Goal: Task Accomplishment & Management: Manage account settings

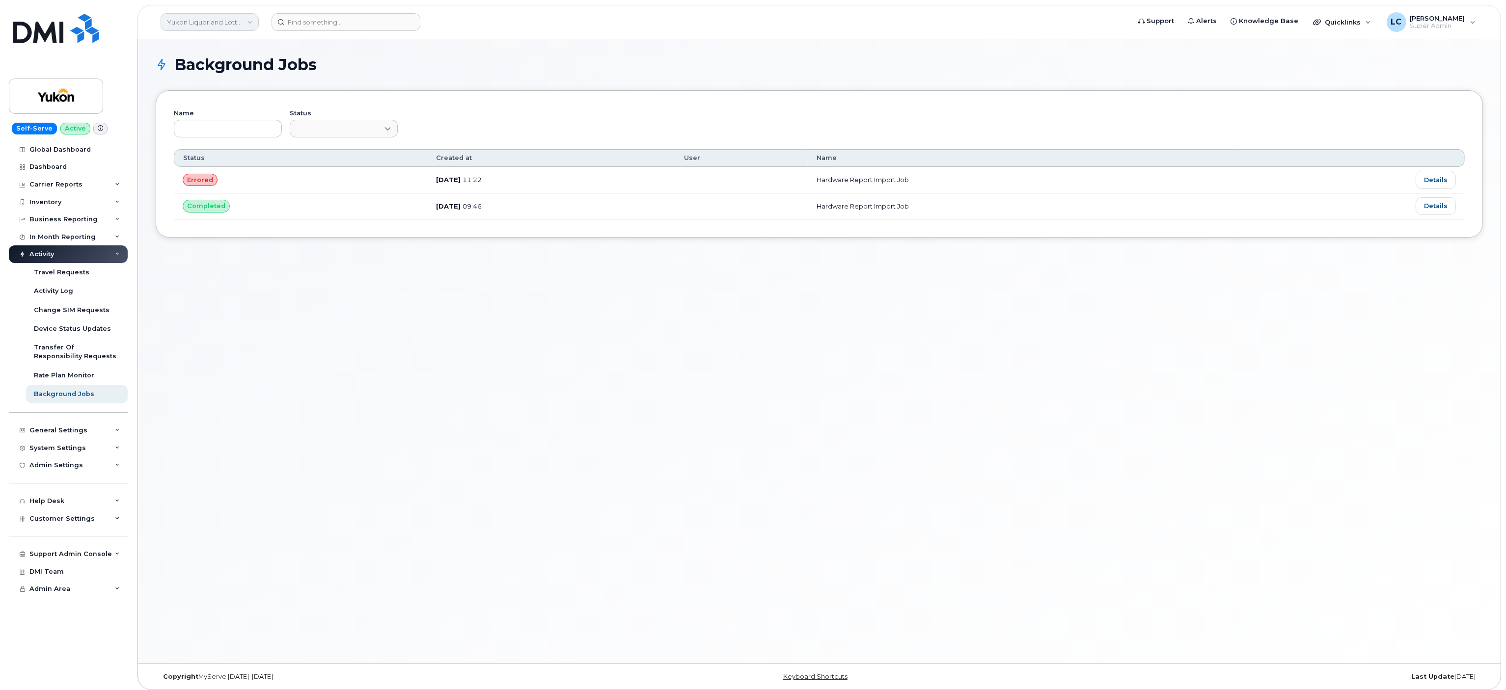
click at [220, 24] on link "Yukon Liquor and Lotteries (YTG)" at bounding box center [210, 22] width 98 height 18
click at [265, 48] on input at bounding box center [234, 47] width 129 height 18
type input "demo"
click at [227, 92] on link "Demo Account 1" at bounding box center [234, 93] width 144 height 20
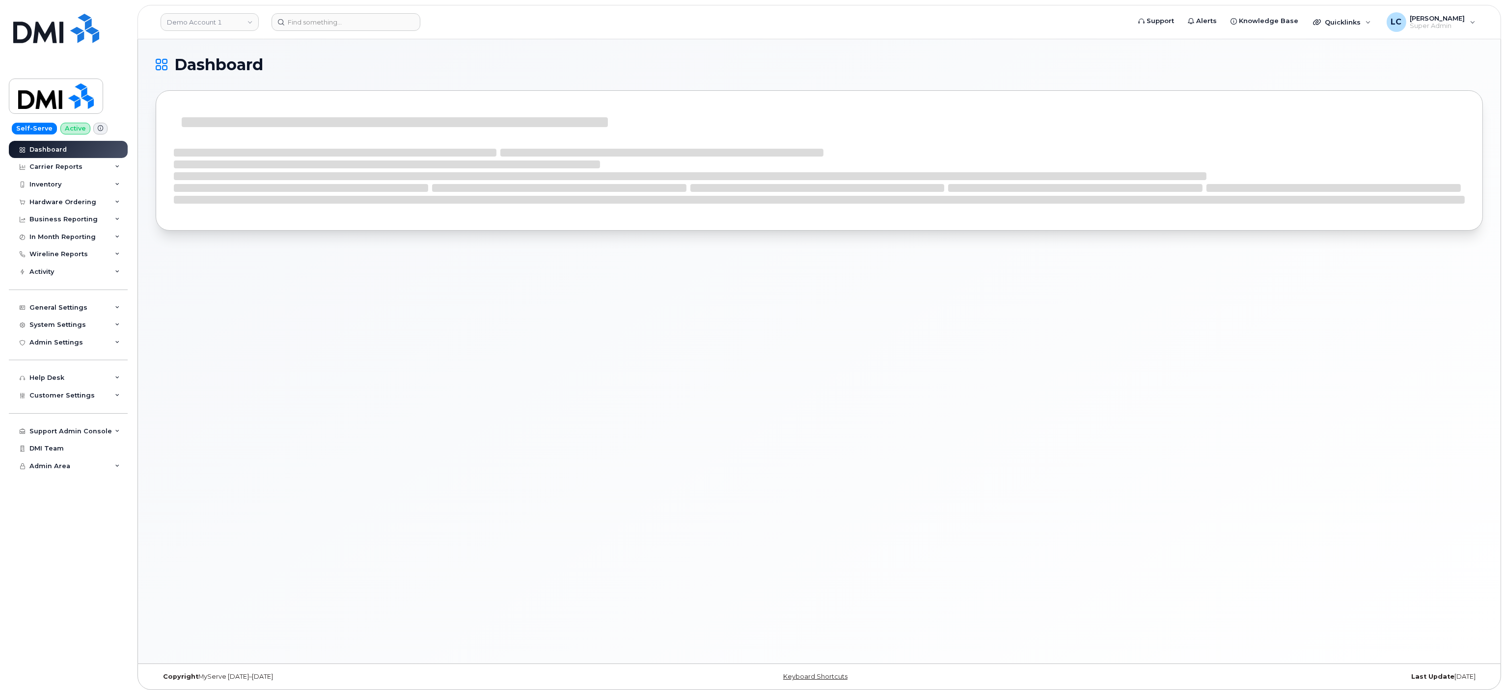
drag, startPoint x: 1062, startPoint y: 274, endPoint x: 816, endPoint y: 358, distance: 259.9
click at [816, 358] on div "Dashboard" at bounding box center [819, 351] width 1362 height 624
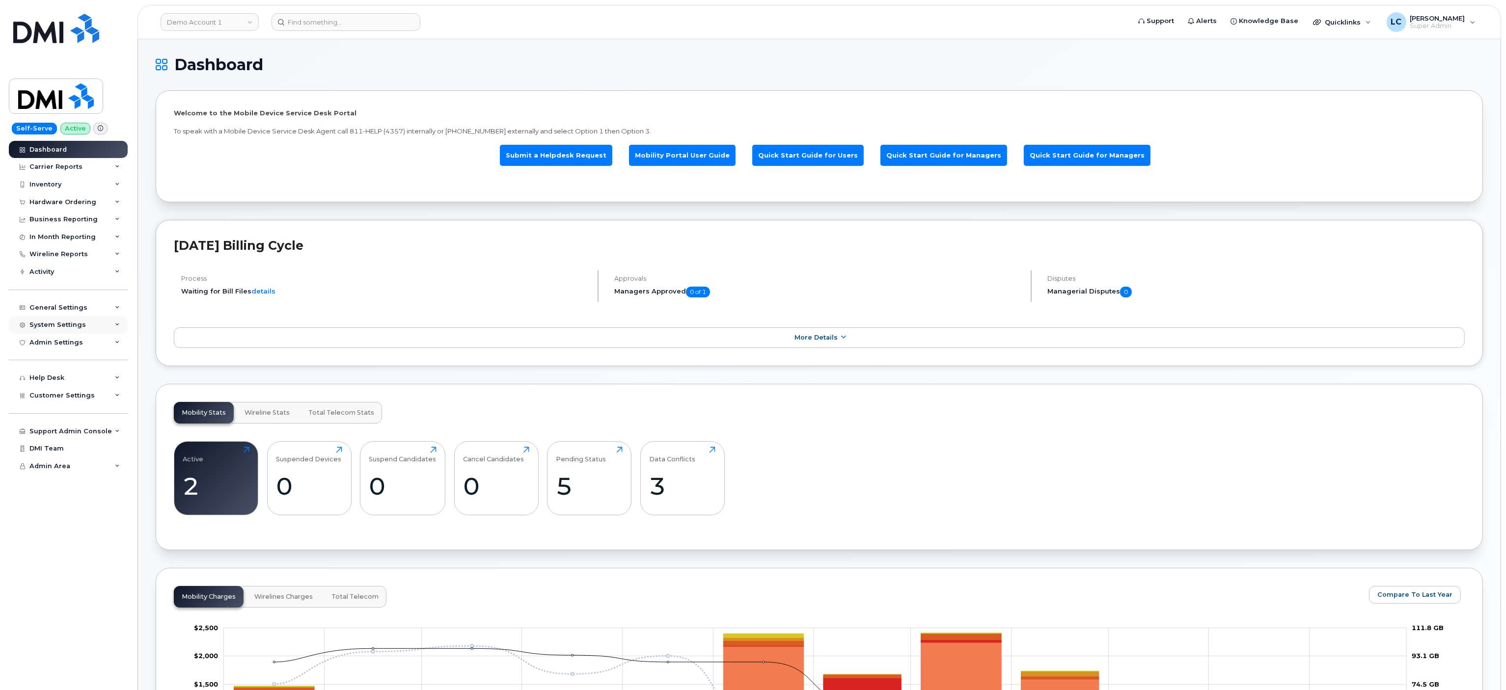
click at [79, 326] on div "System Settings" at bounding box center [57, 325] width 56 height 8
click at [79, 324] on div "System Settings" at bounding box center [57, 325] width 56 height 8
click at [100, 308] on div "General Settings" at bounding box center [68, 308] width 119 height 18
click at [75, 498] on div "System Settings" at bounding box center [57, 494] width 56 height 8
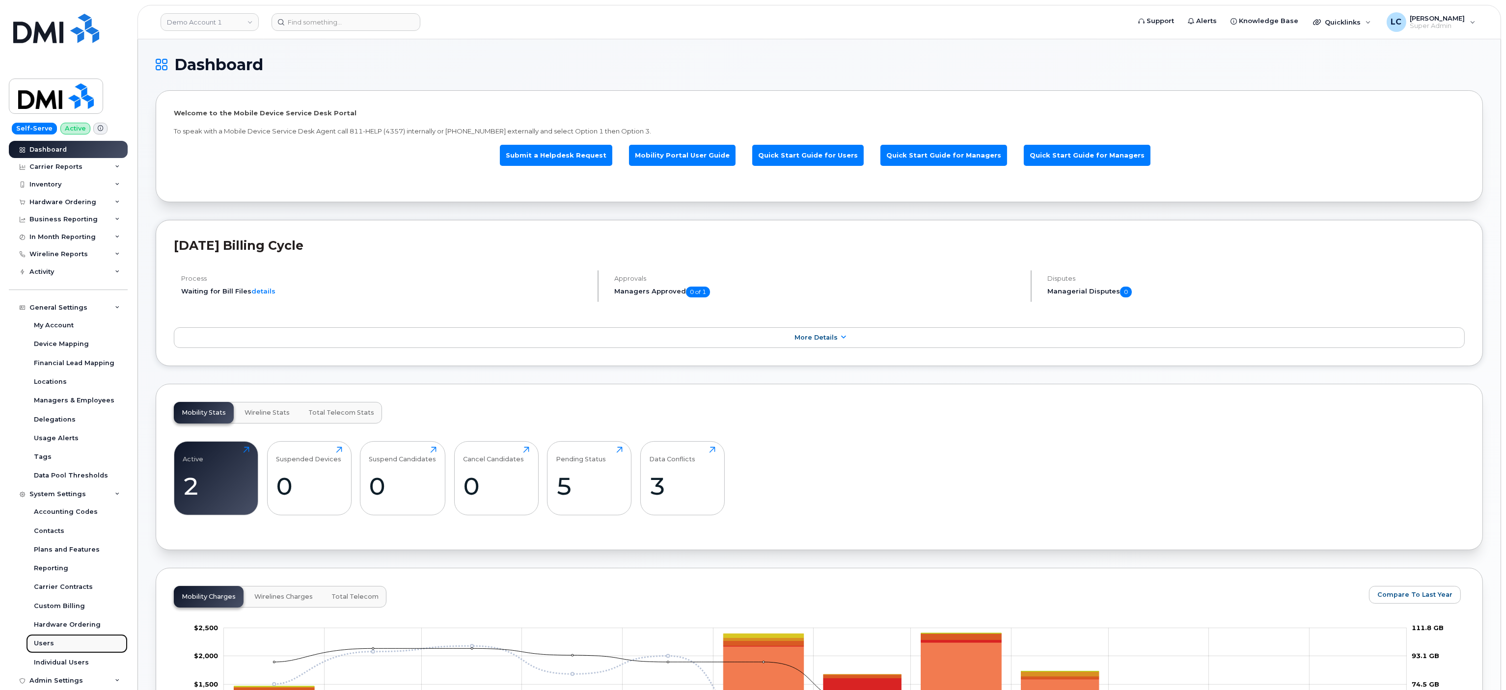
click at [55, 643] on link "Users" at bounding box center [77, 643] width 102 height 19
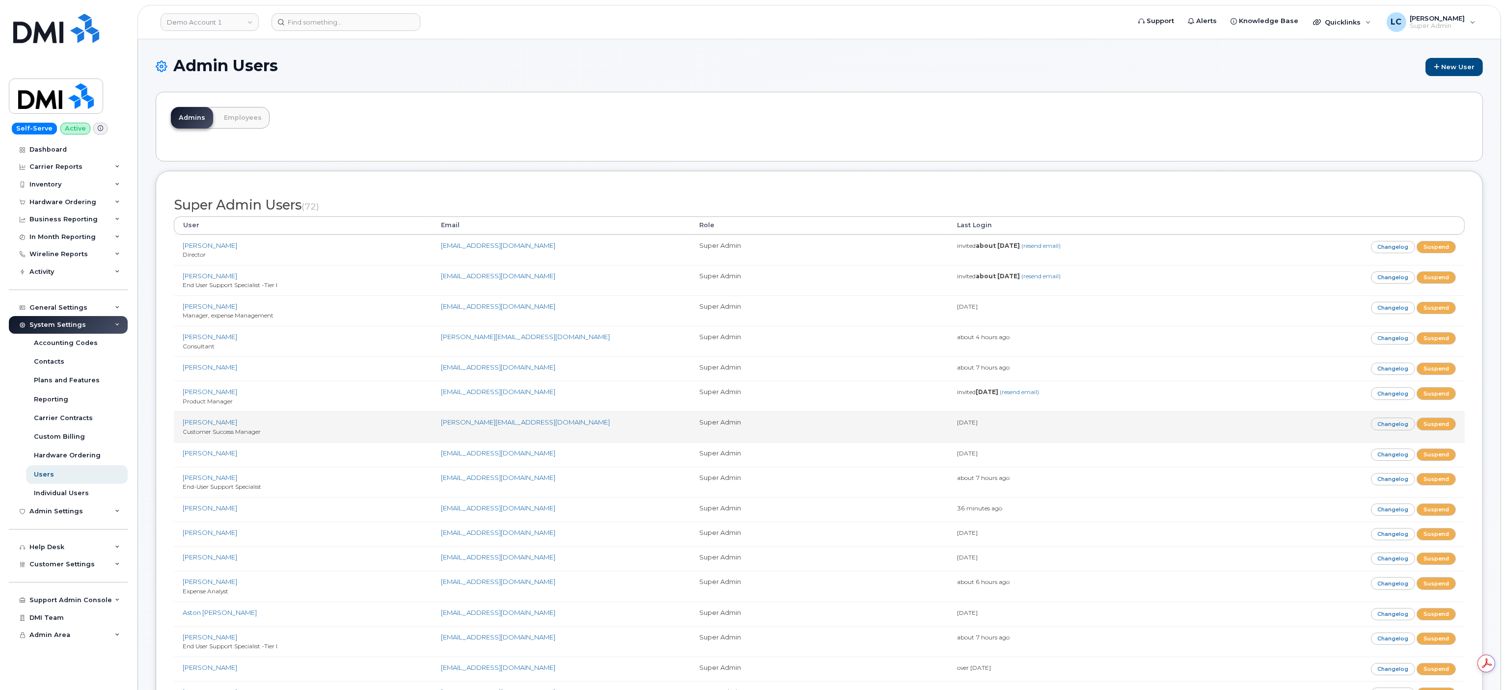
scroll to position [1807, 0]
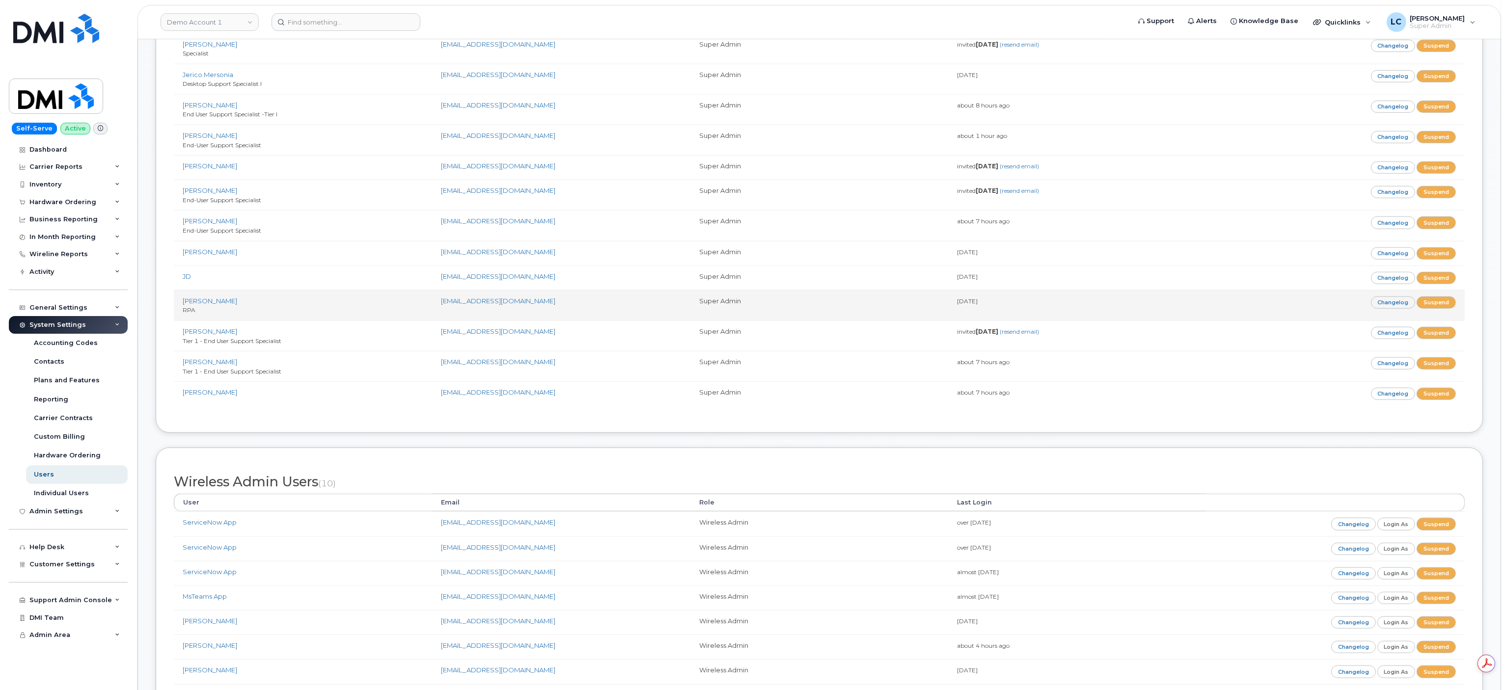
click at [312, 321] on td "Dori Ripley RPA" at bounding box center [303, 305] width 258 height 30
click at [193, 305] on link "Dori Ripley" at bounding box center [210, 301] width 54 height 8
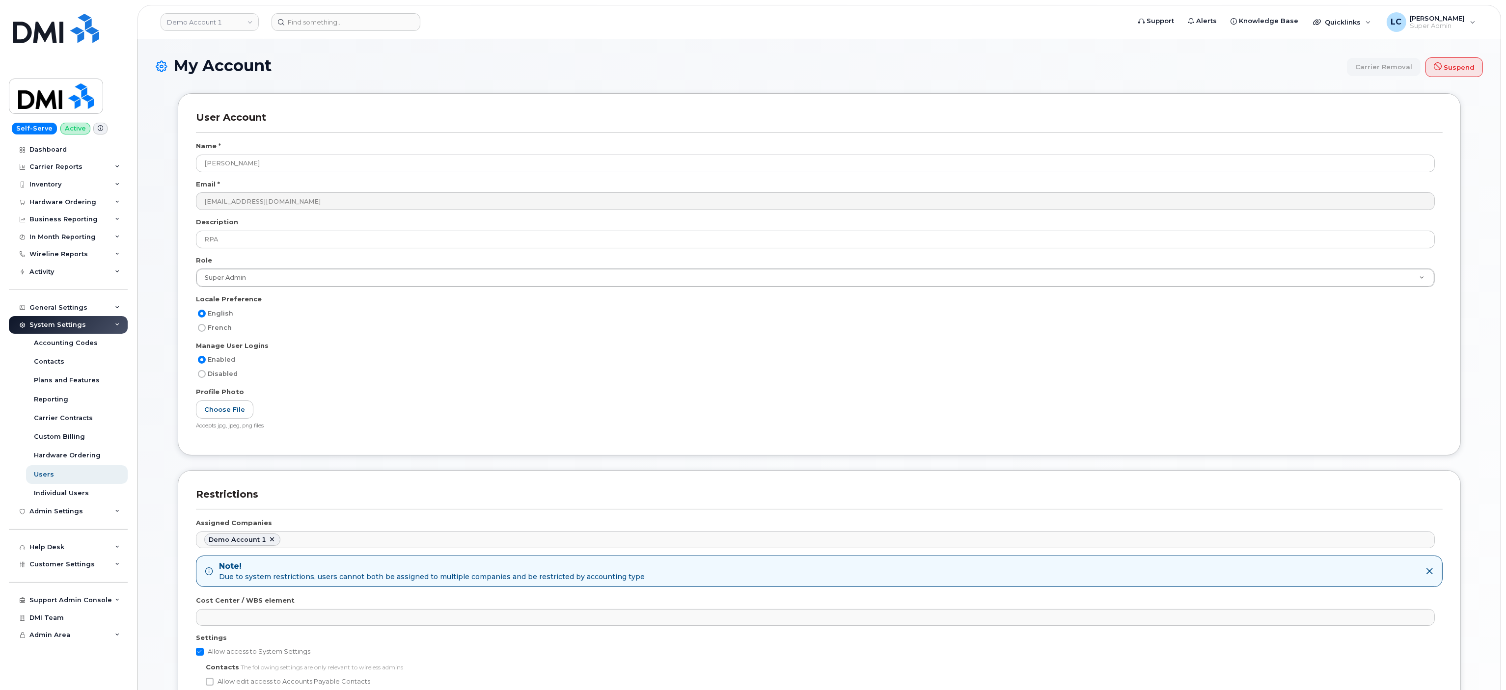
click at [359, 333] on div "French" at bounding box center [815, 328] width 1239 height 12
click at [165, 63] on icon at bounding box center [162, 66] width 12 height 20
click at [44, 153] on div "Dashboard" at bounding box center [47, 150] width 37 height 8
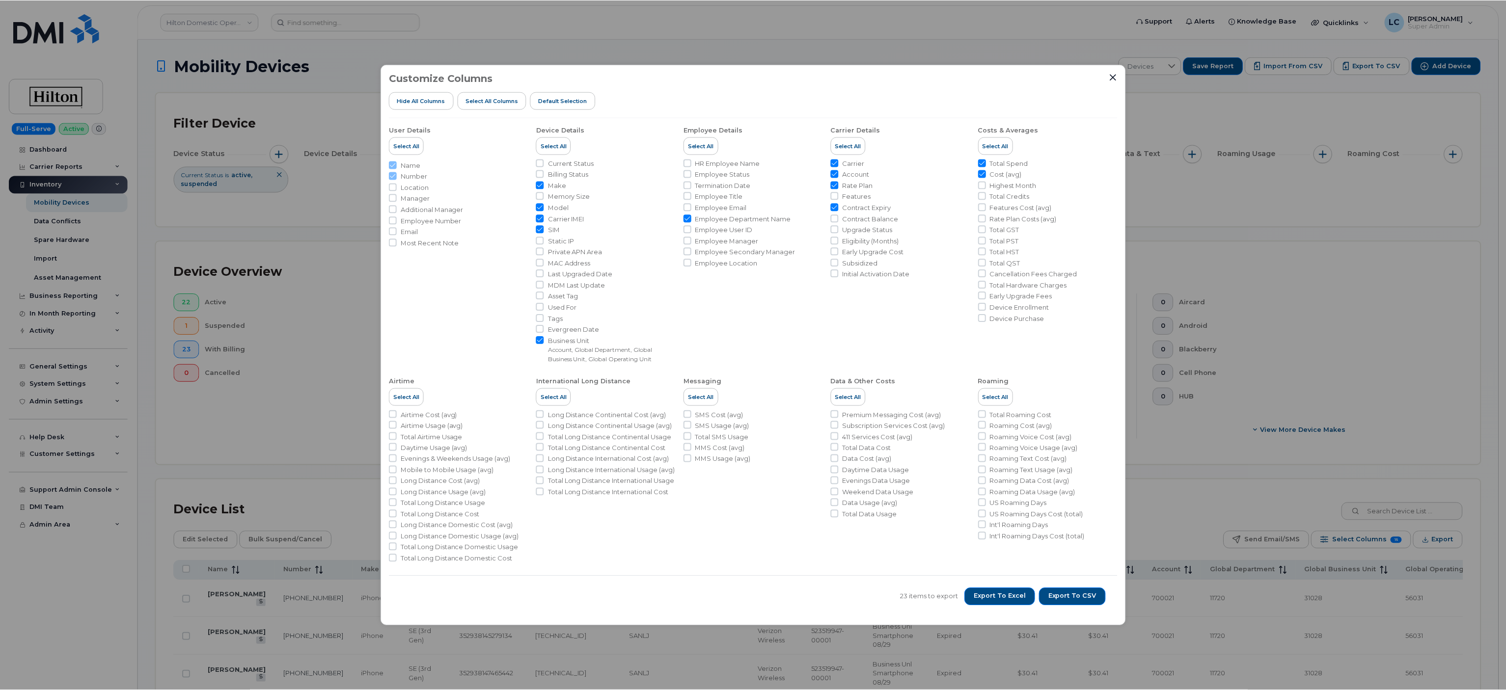
scroll to position [141, 0]
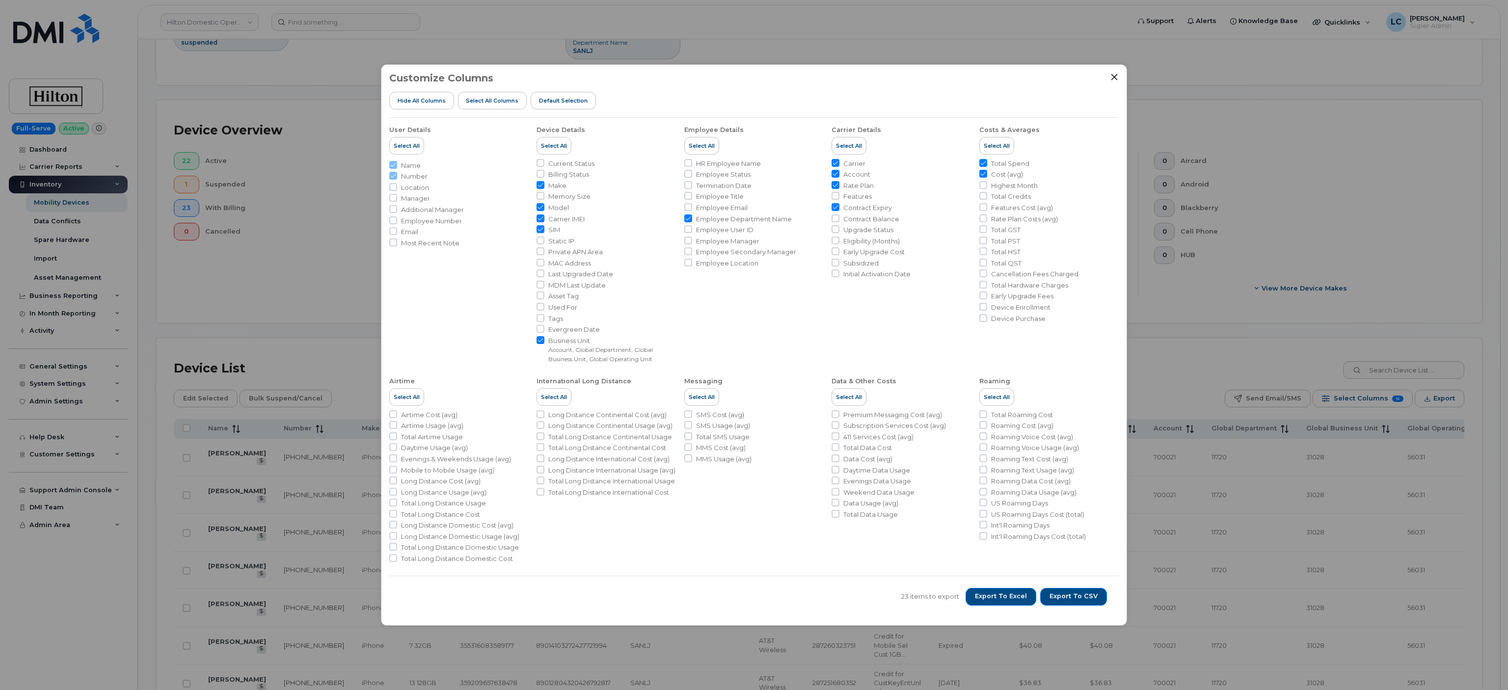
click at [621, 52] on div "Customize Columns Hide All Columns Select all Columns Default Selection User De…" at bounding box center [754, 345] width 1508 height 690
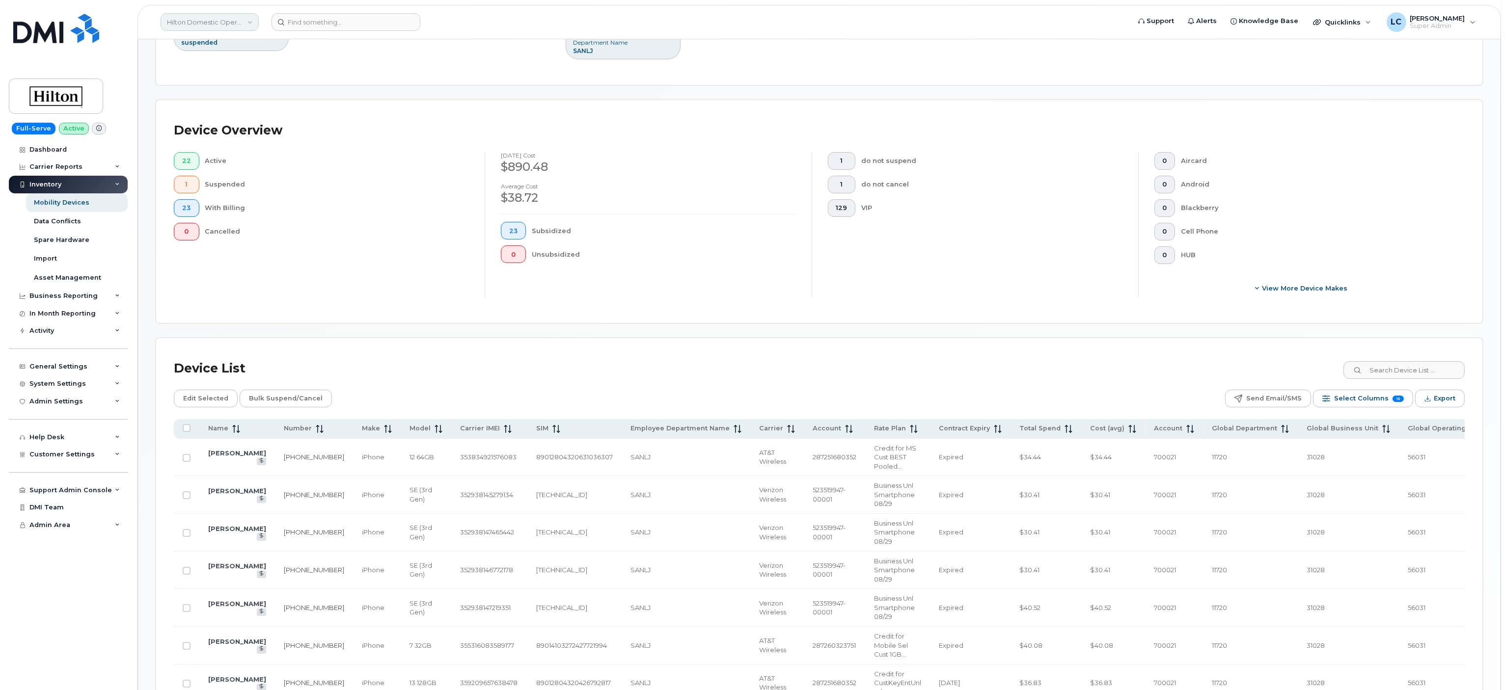
click at [220, 21] on link "Hilton Domestic Operating Company Inc" at bounding box center [210, 22] width 98 height 18
click at [232, 46] on input at bounding box center [234, 47] width 129 height 18
type input "JD I"
click at [201, 94] on link "JD Irving" at bounding box center [234, 93] width 144 height 20
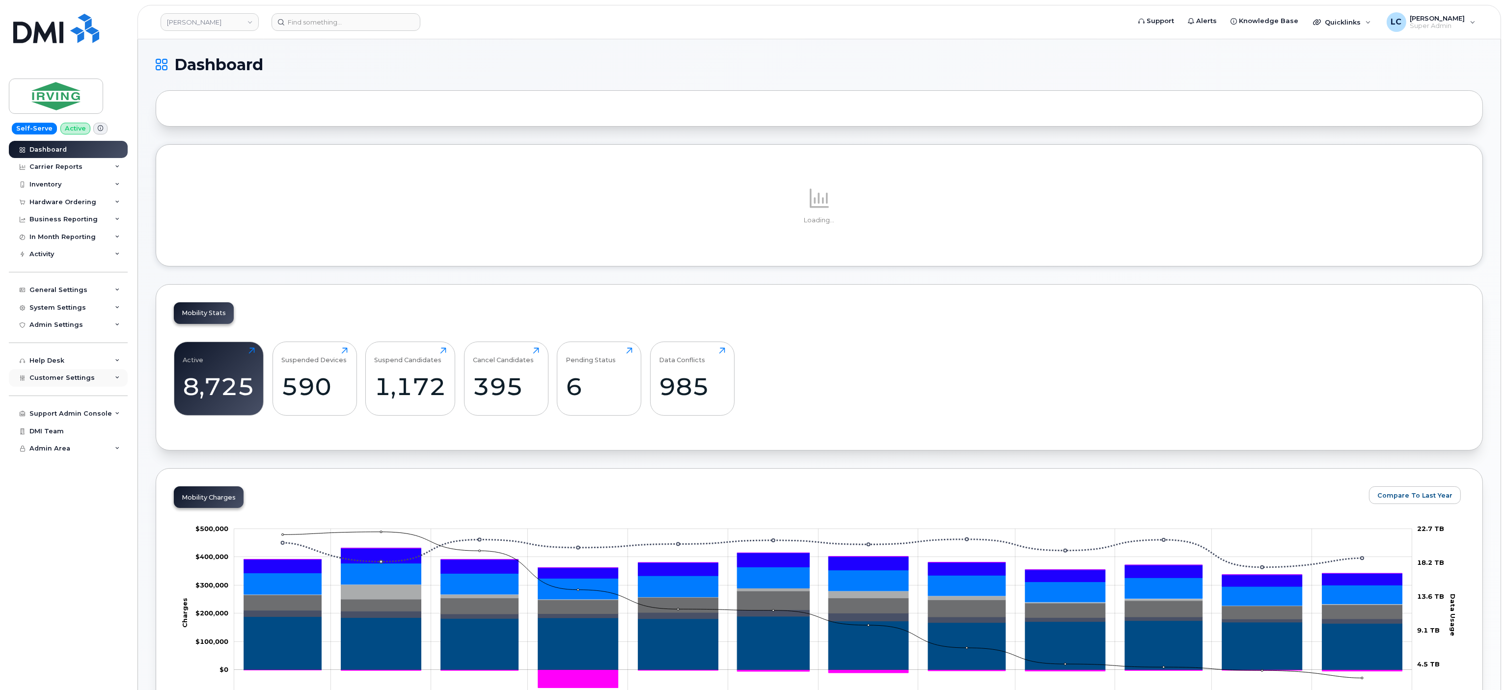
click at [82, 376] on span "Customer Settings" at bounding box center [61, 377] width 65 height 7
click at [84, 376] on span "Customer Settings" at bounding box center [61, 377] width 65 height 7
click at [93, 415] on div "Support Admin Console" at bounding box center [70, 414] width 82 height 8
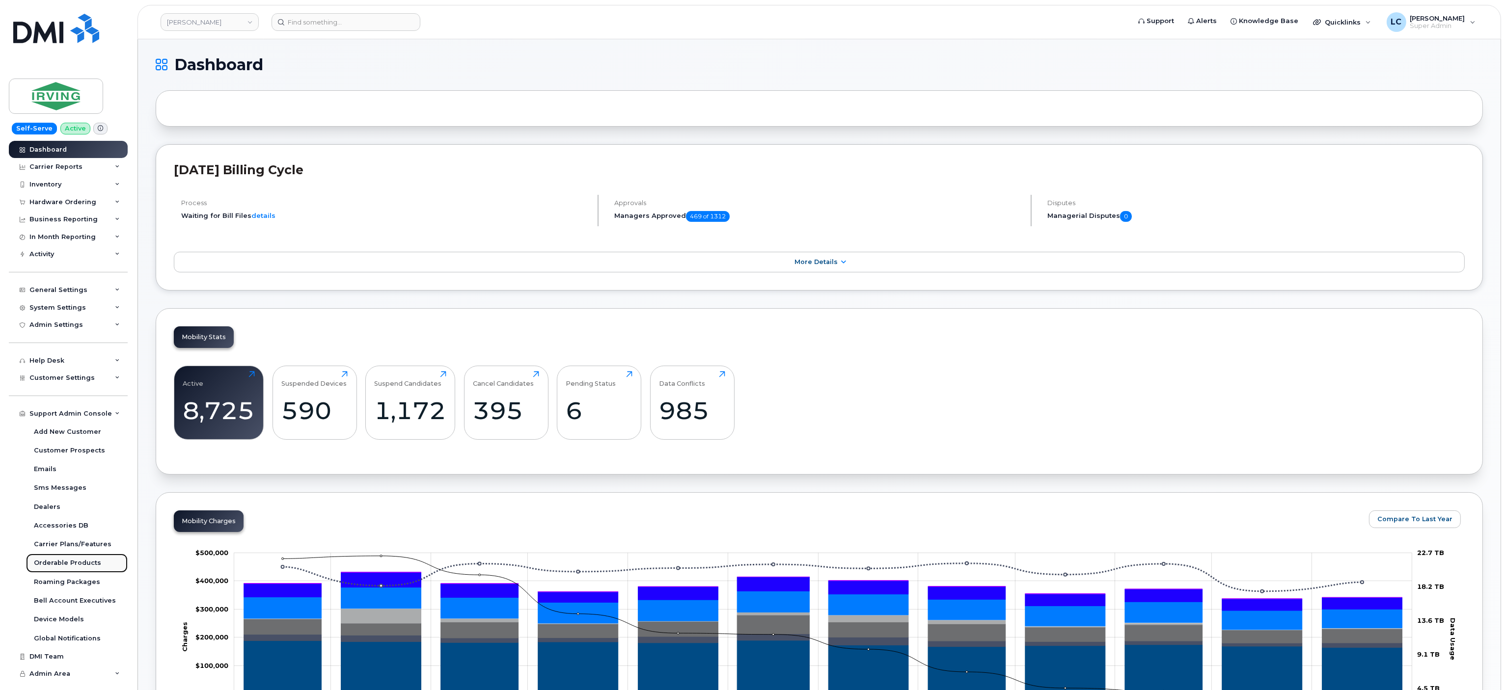
click at [78, 561] on div "Orderable Products" at bounding box center [67, 563] width 67 height 9
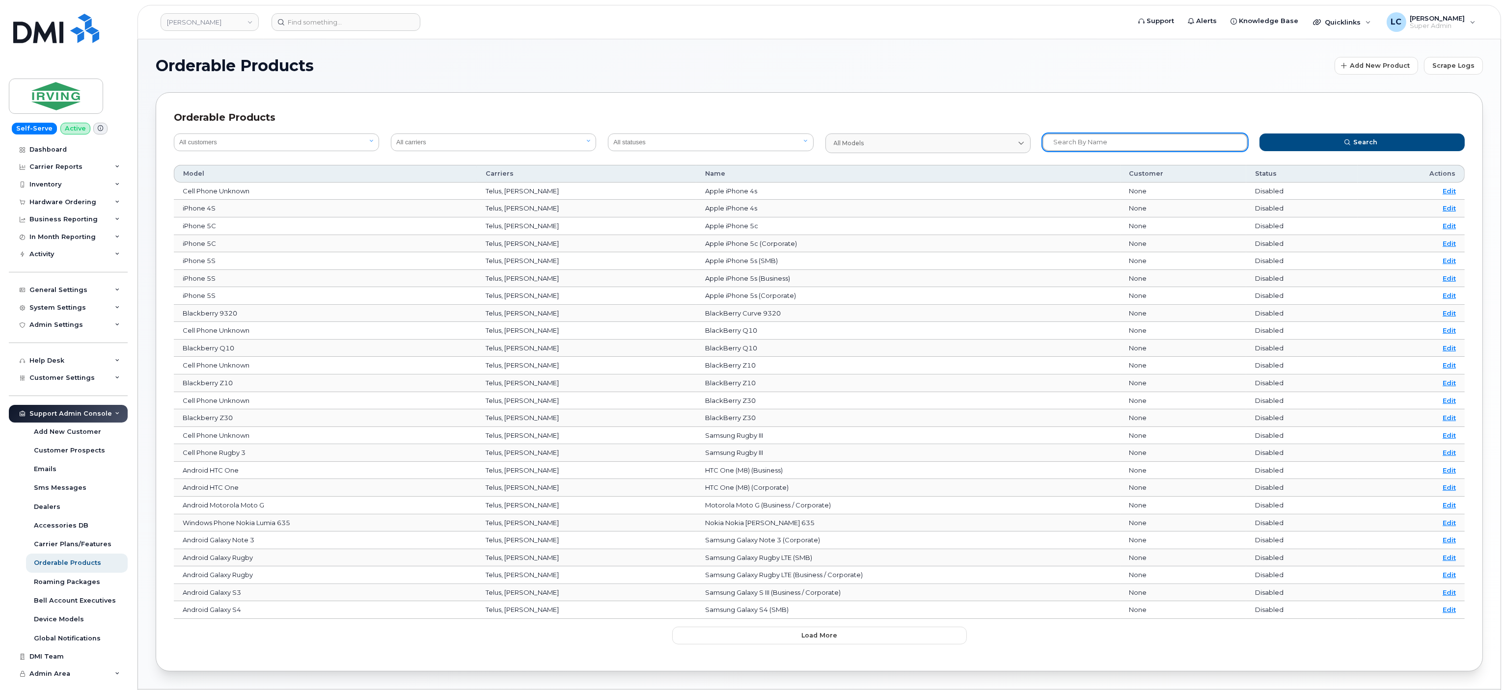
click at [1152, 140] on input "text" at bounding box center [1144, 143] width 205 height 18
paste input "64385254"
type input "64385254"
click at [1386, 140] on button "Search" at bounding box center [1361, 143] width 205 height 18
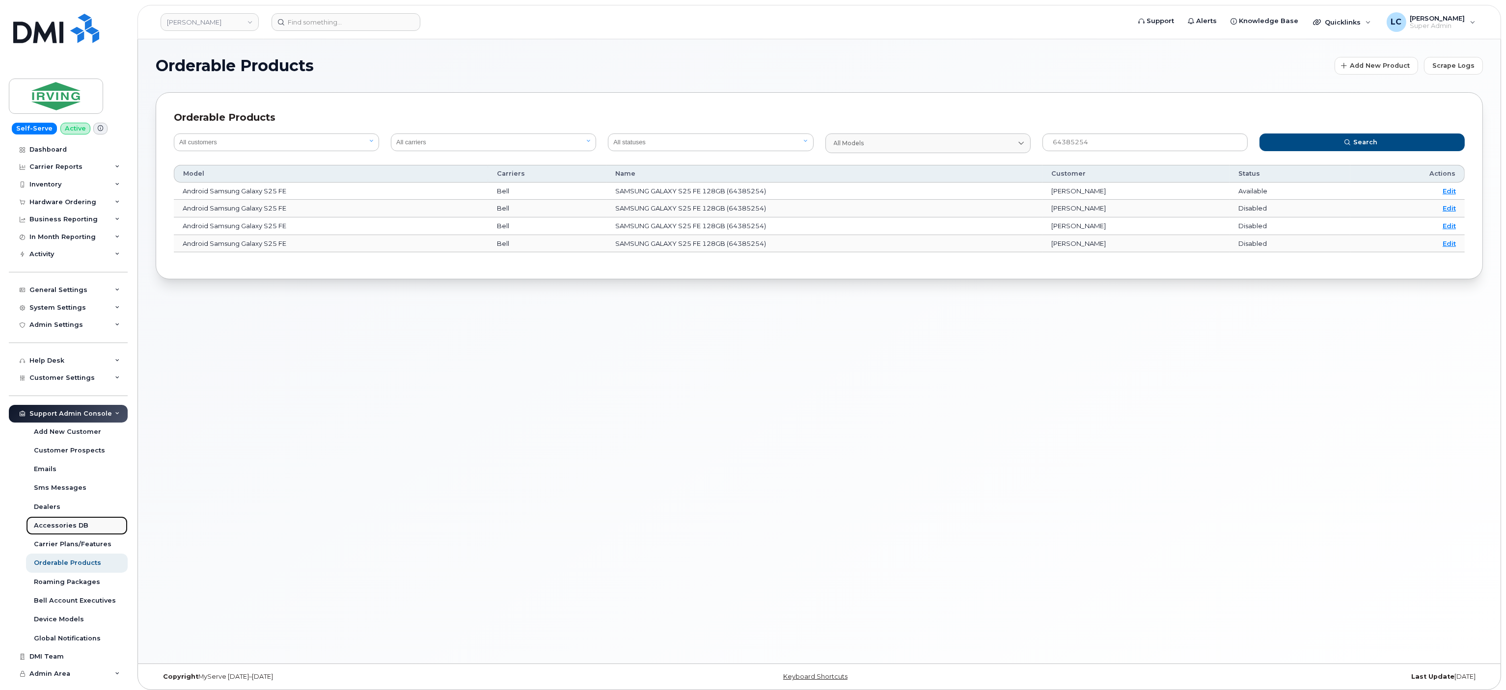
click at [74, 521] on div "Accessories DB" at bounding box center [61, 525] width 54 height 9
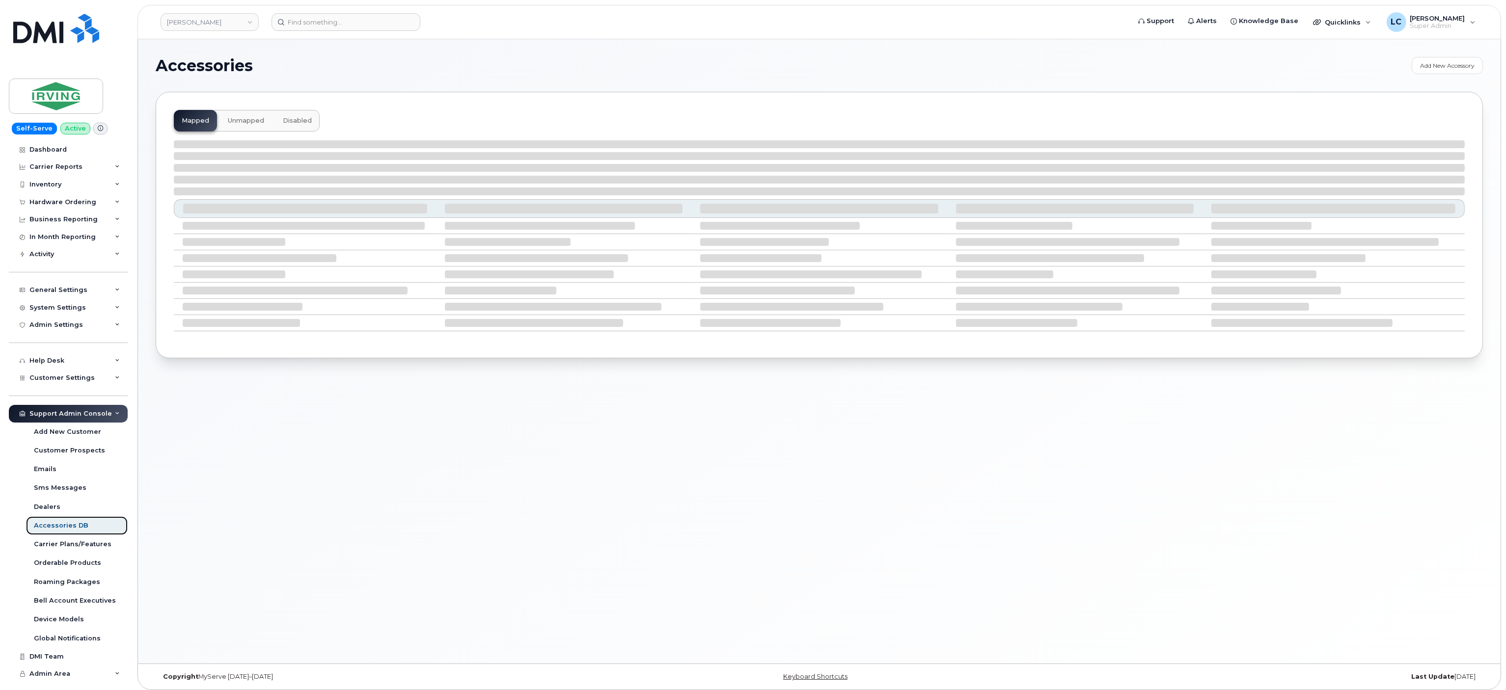
select select "null"
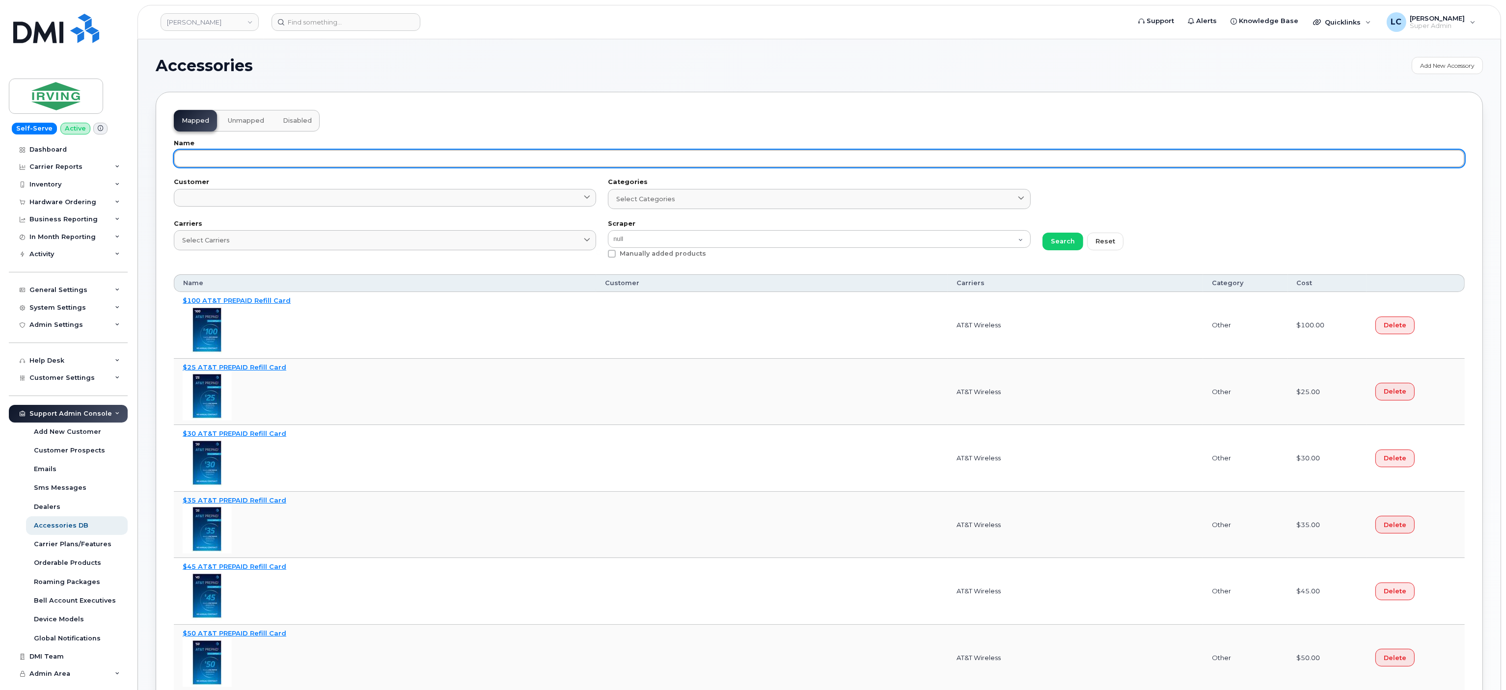
click at [499, 159] on input "text" at bounding box center [819, 159] width 1291 height 18
paste input "64385256"
type input "64385256"
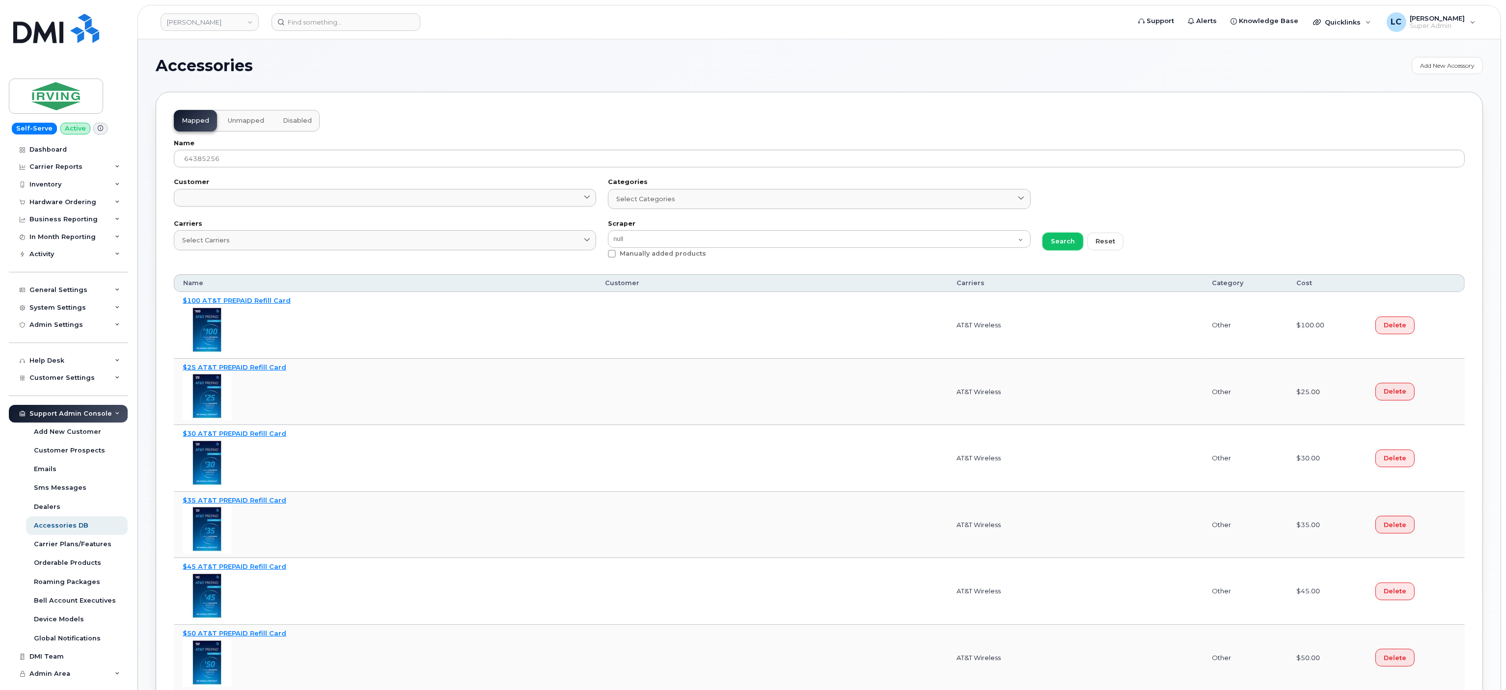
click at [1074, 246] on button "Search" at bounding box center [1062, 242] width 41 height 18
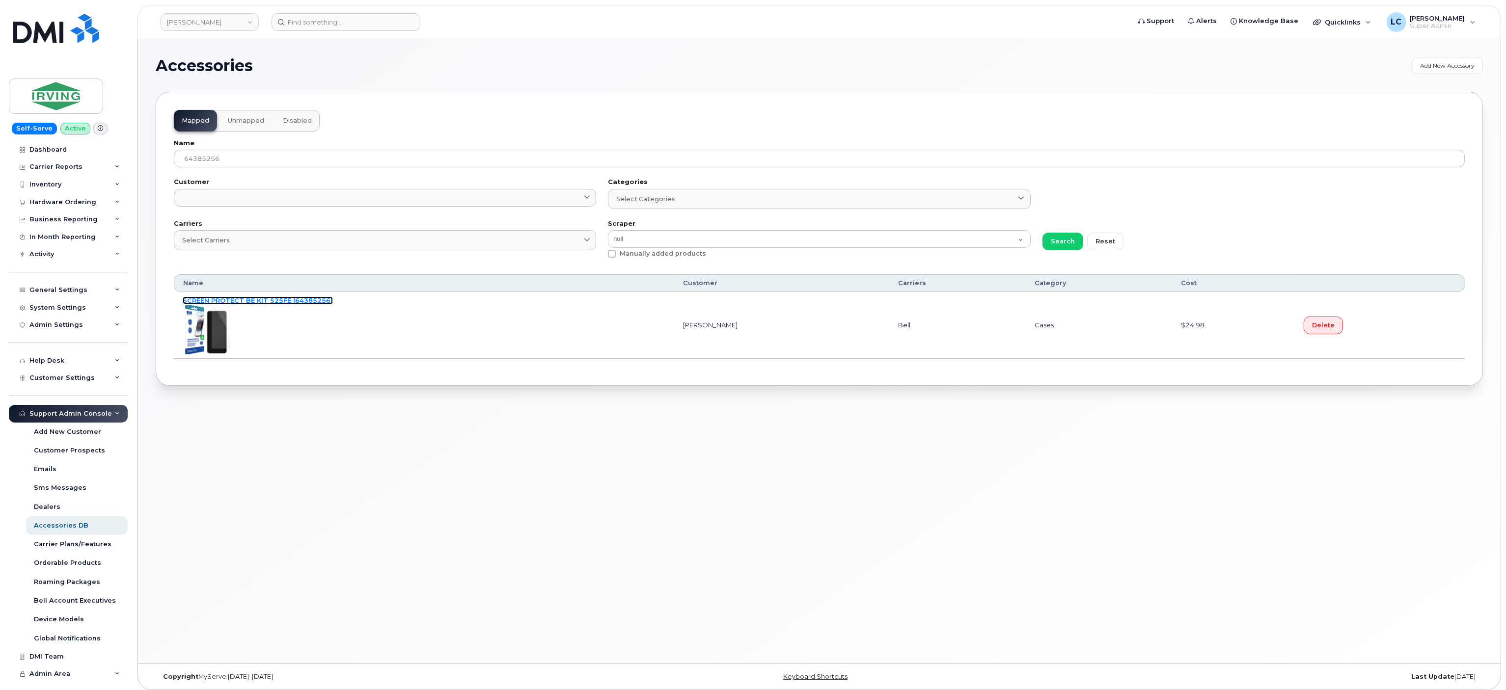
click at [287, 303] on link "SCREEN PROTECT BE KIT S25FE (64385256)" at bounding box center [258, 301] width 150 height 8
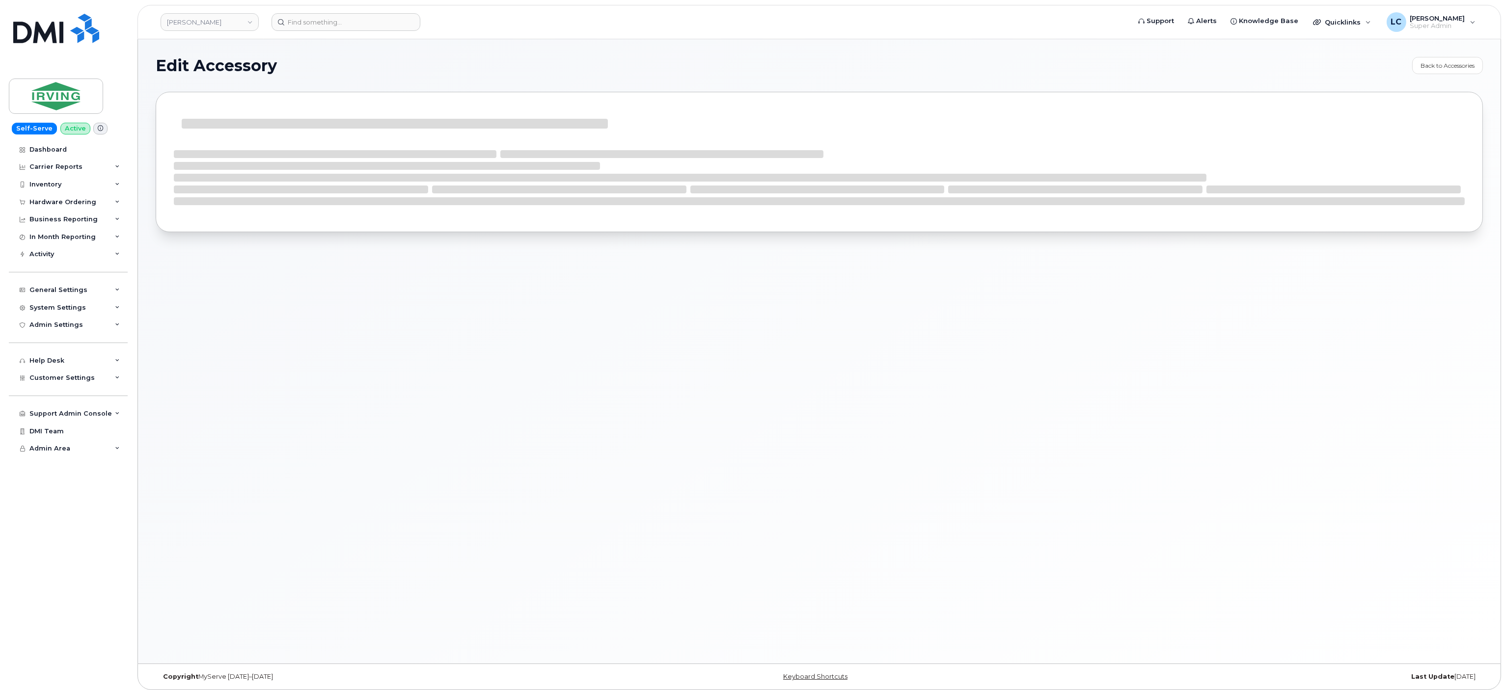
select select "Cases"
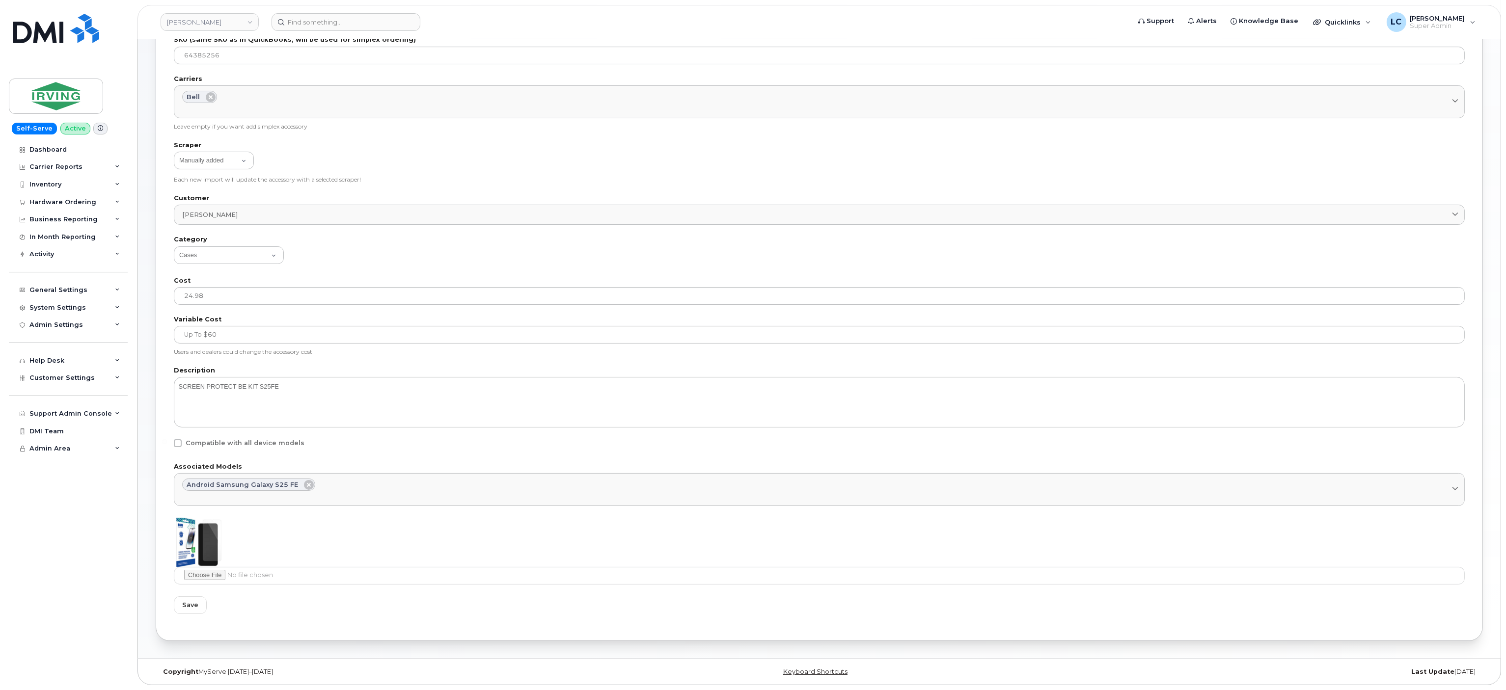
scroll to position [145, 0]
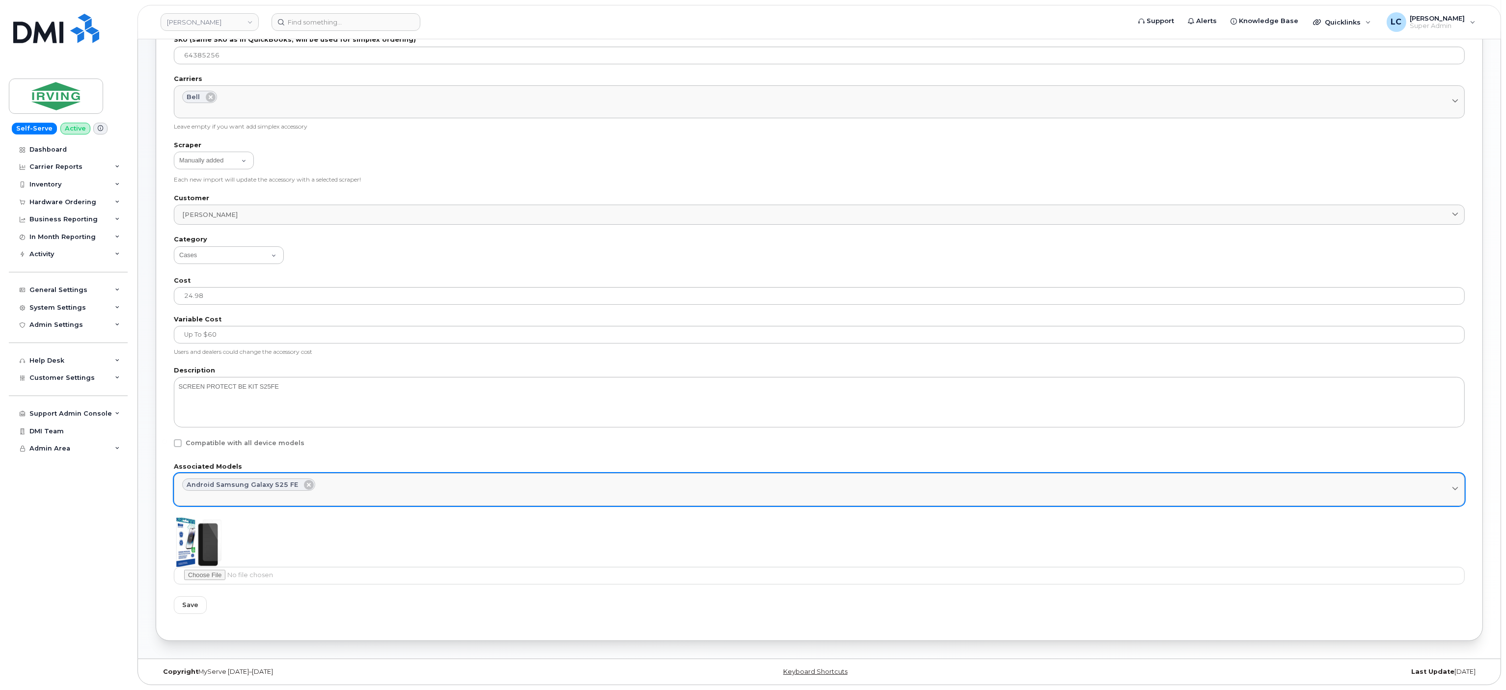
click at [346, 490] on div "Android Samsung Galaxy S25 FE" at bounding box center [819, 485] width 1274 height 13
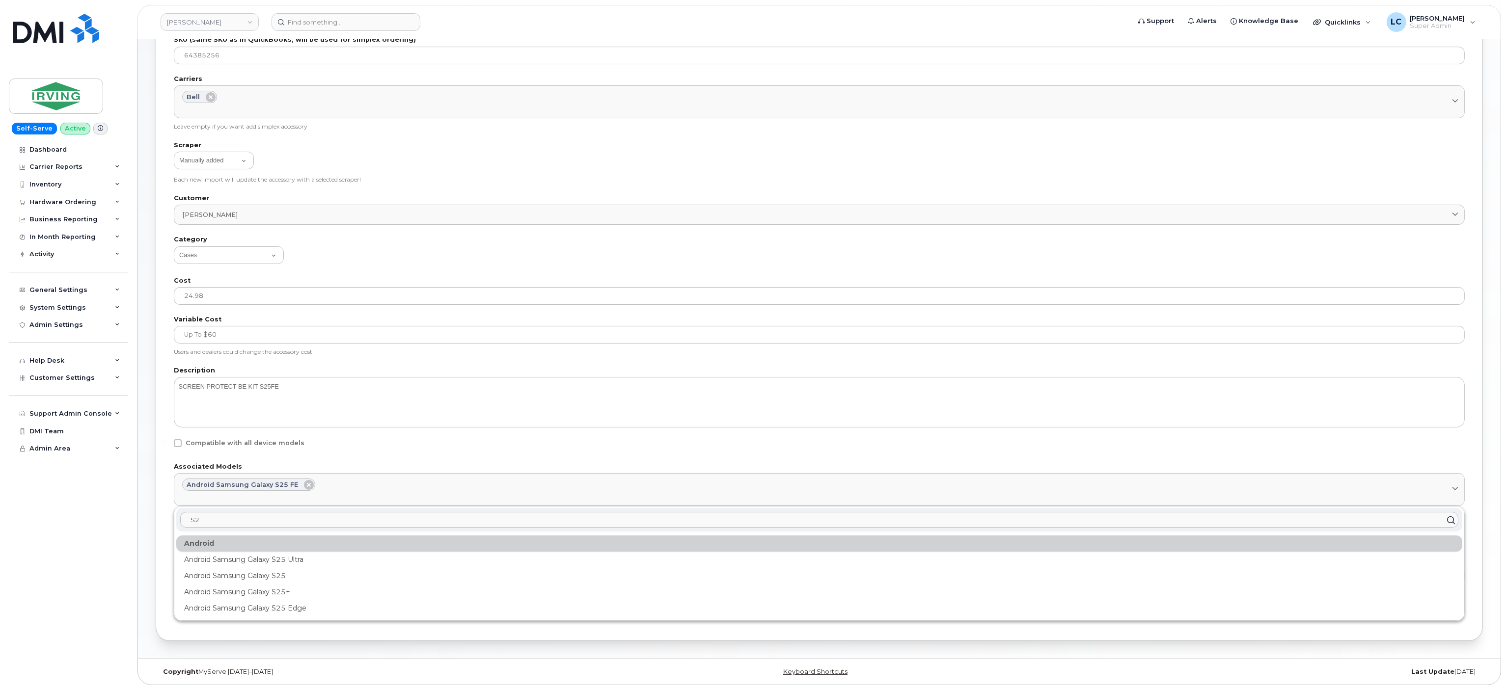
type input "S"
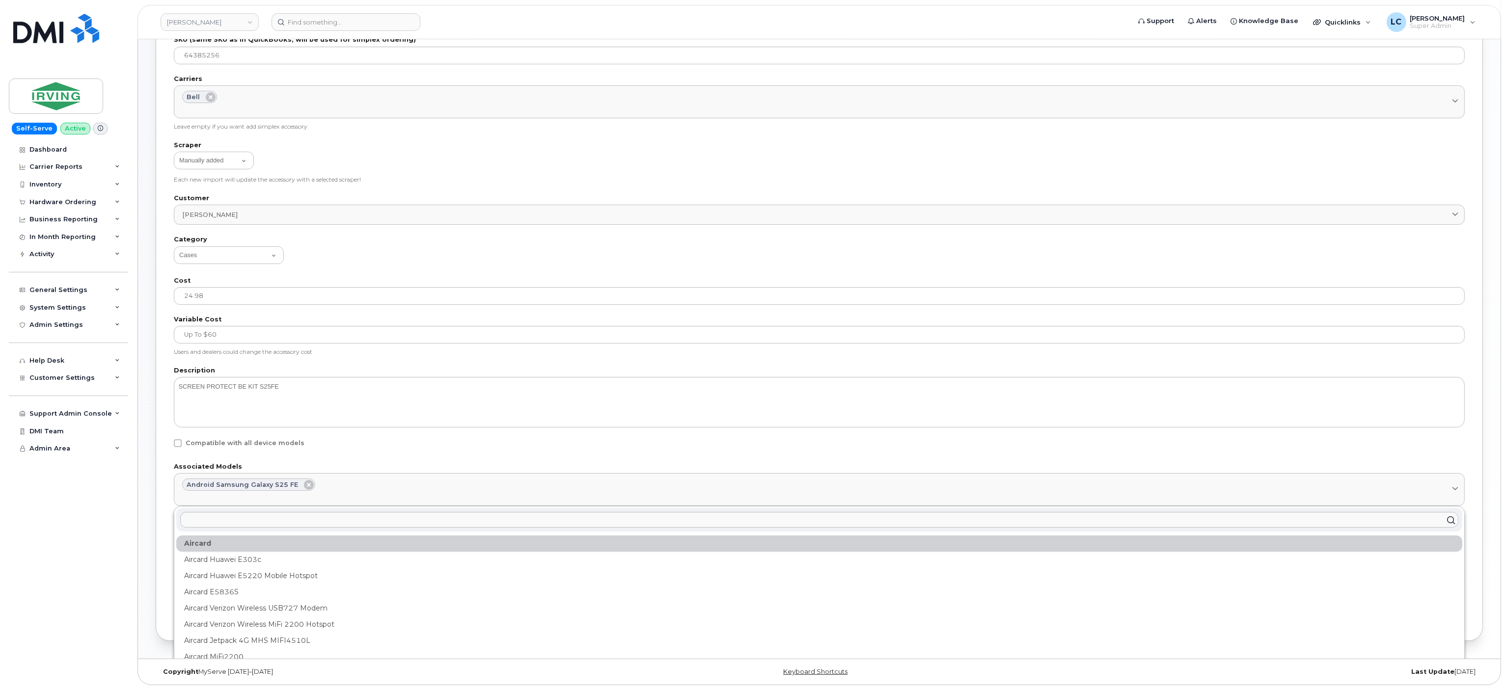
click at [406, 463] on form "Available Name SCREEN PROTECT BE KIT S25FE (64385256) SKU (same SKU as in Quick…" at bounding box center [819, 293] width 1291 height 640
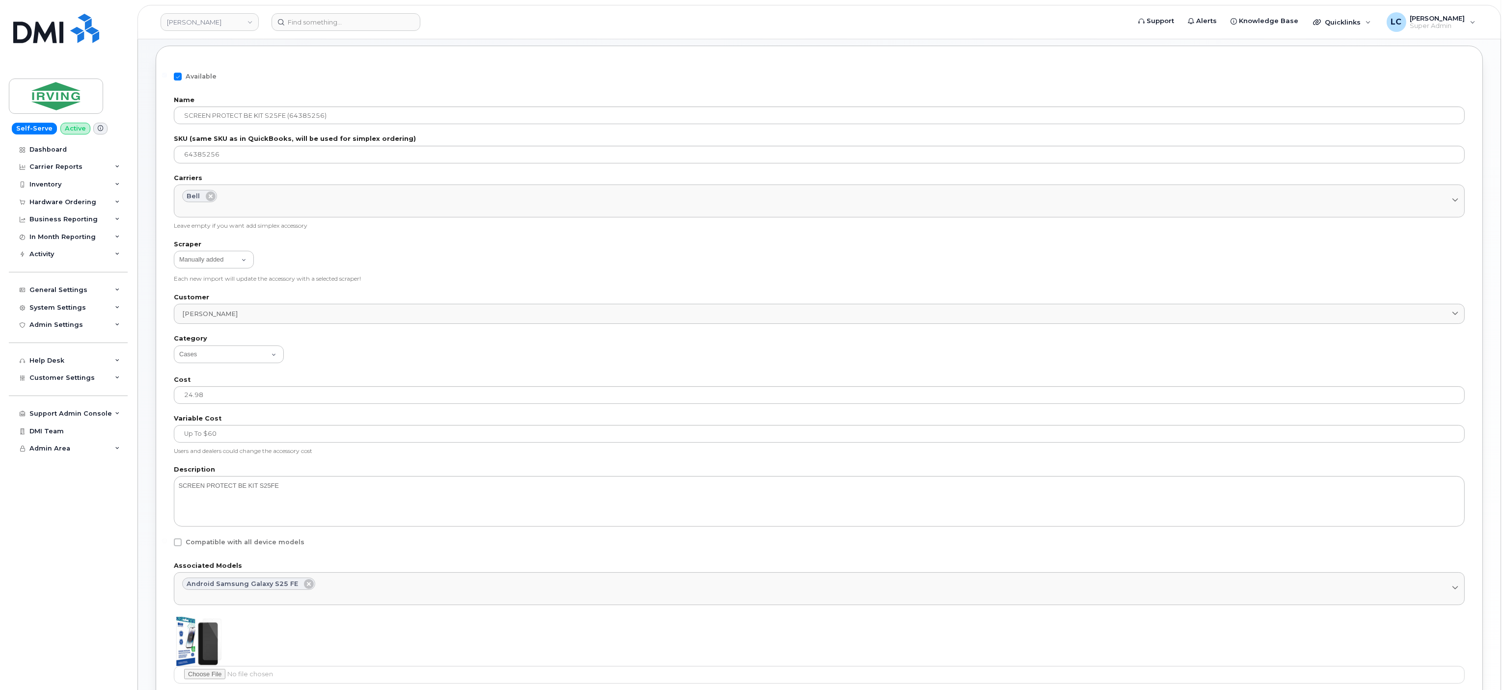
scroll to position [47, 0]
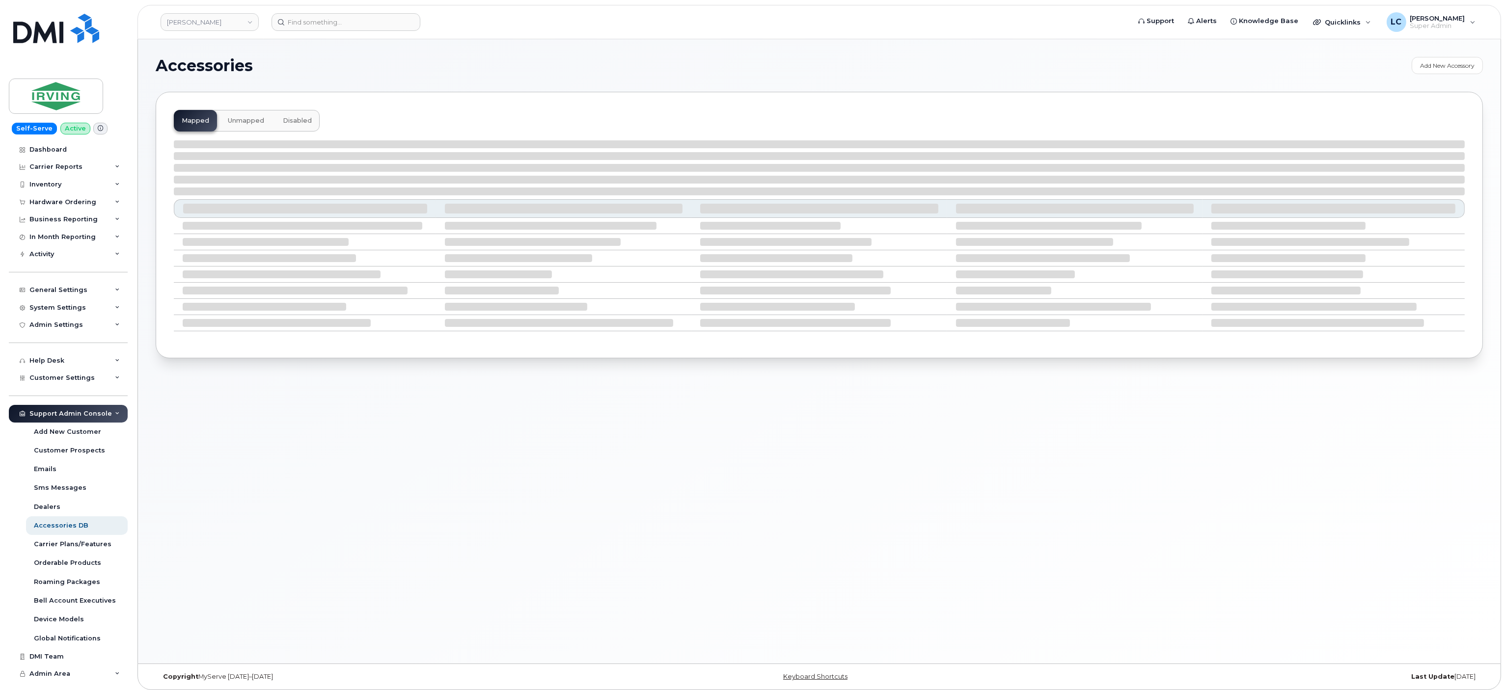
select select "null"
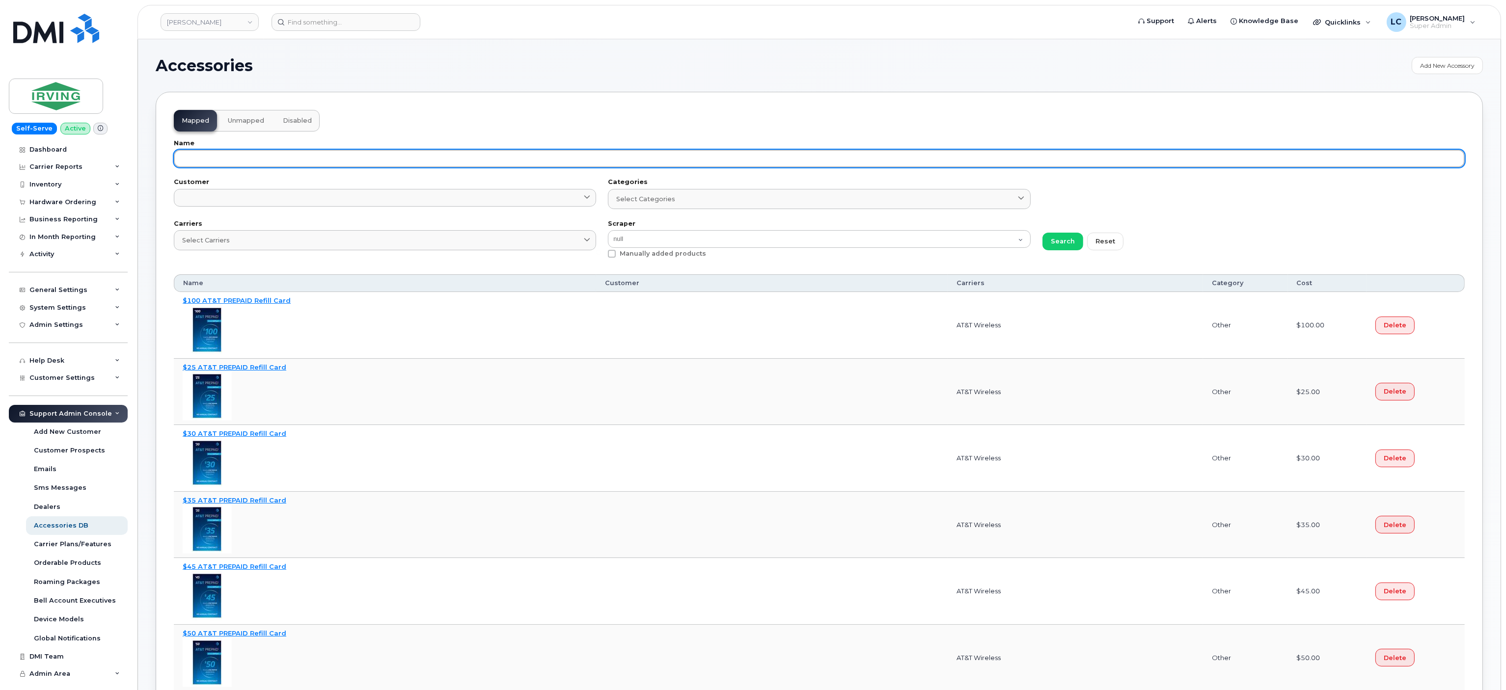
click at [413, 164] on input "text" at bounding box center [819, 159] width 1291 height 18
paste input "64385255"
type input "64385255"
click at [1042, 233] on button "Search" at bounding box center [1062, 242] width 41 height 18
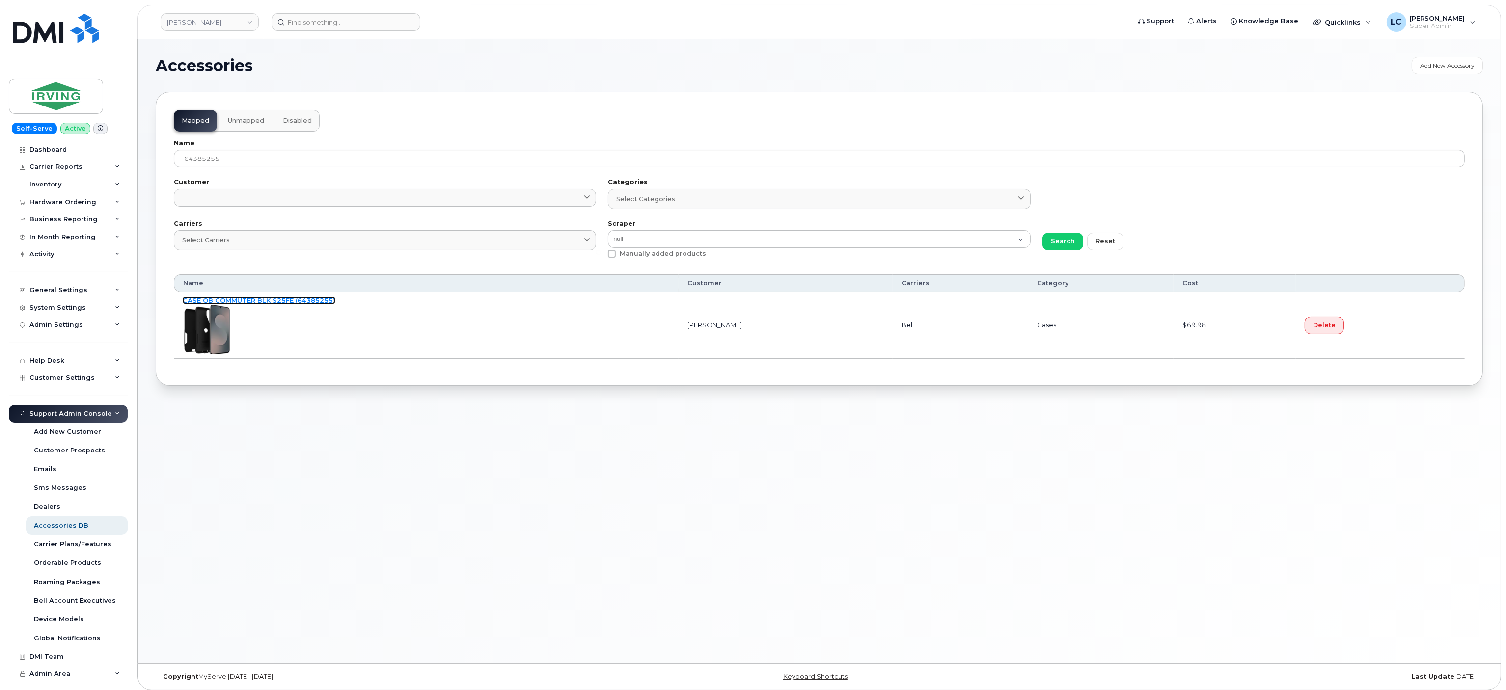
click at [260, 303] on link "CASE OB COMMUTER BLK S25FE (64385255)" at bounding box center [259, 301] width 153 height 8
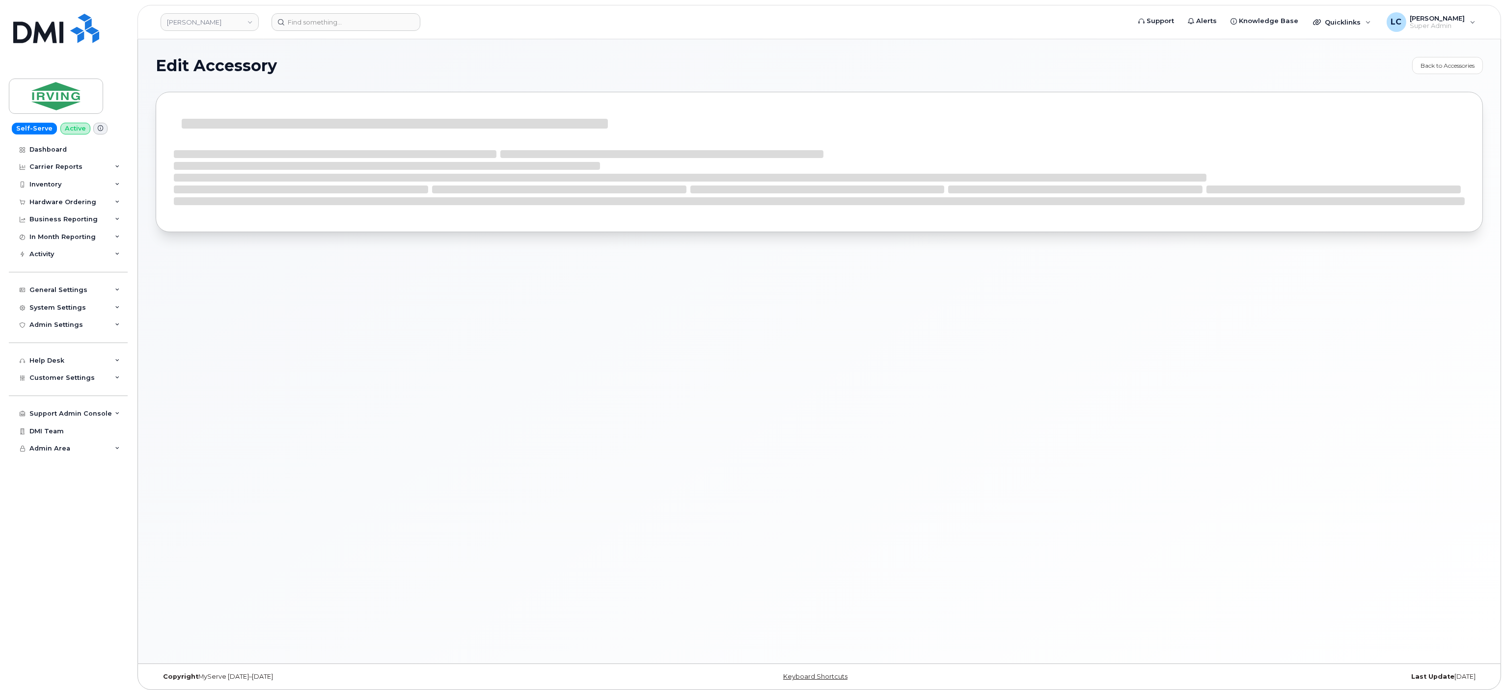
select select "Cases"
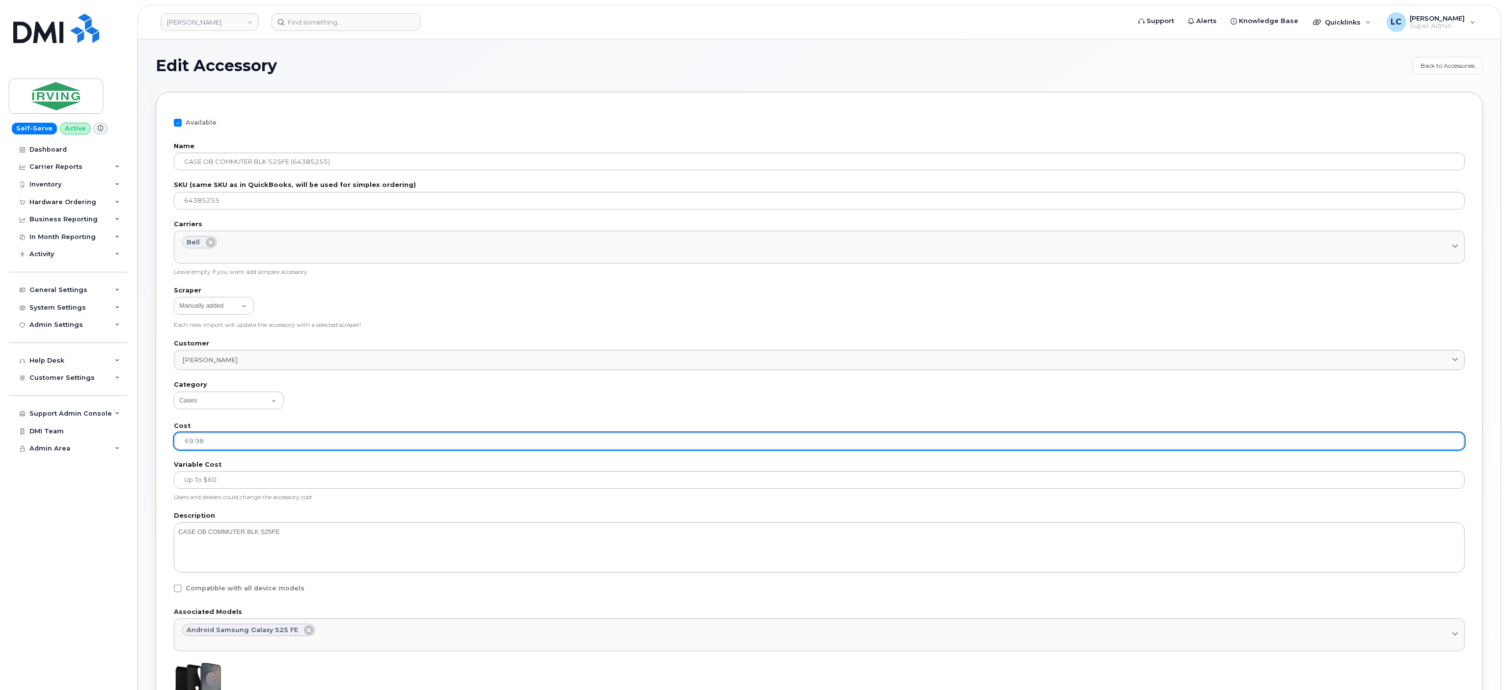
click at [269, 438] on input "69.98" at bounding box center [819, 441] width 1291 height 18
type input "69.98"
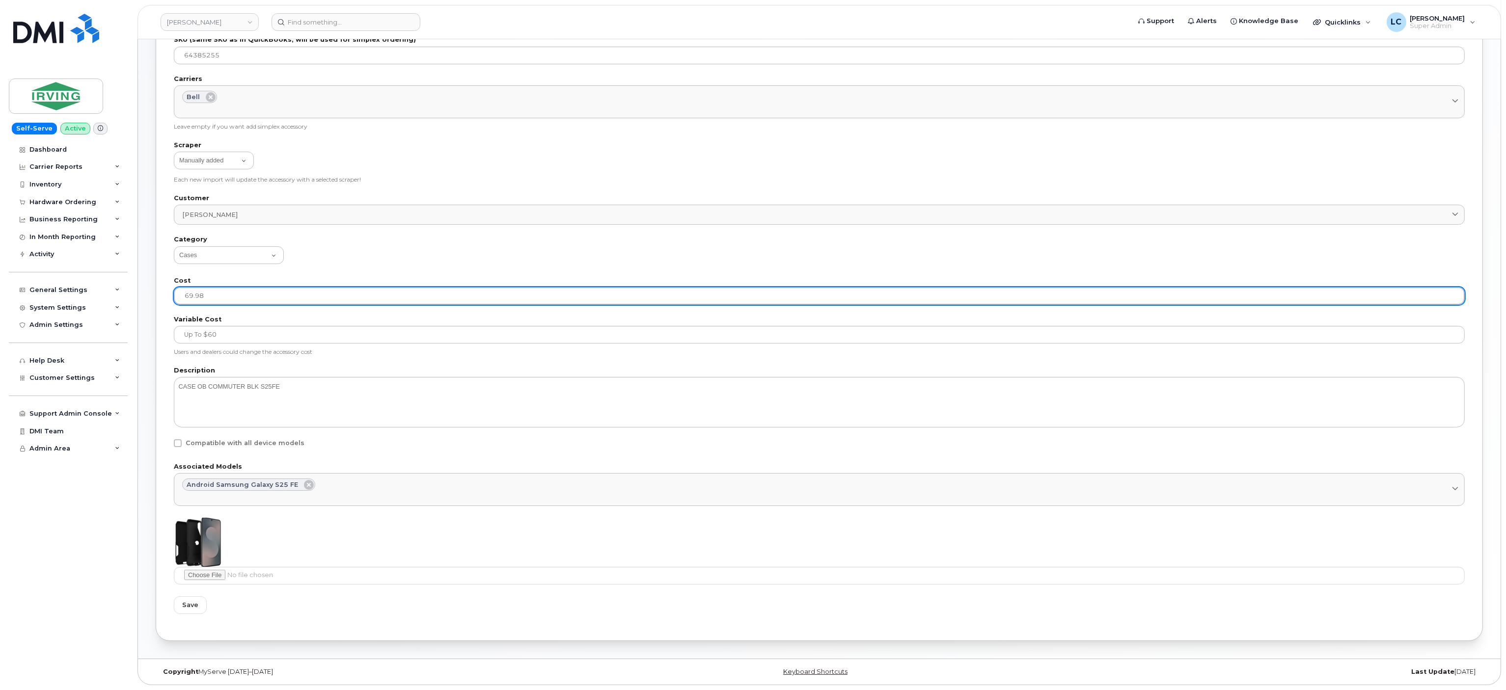
scroll to position [147, 0]
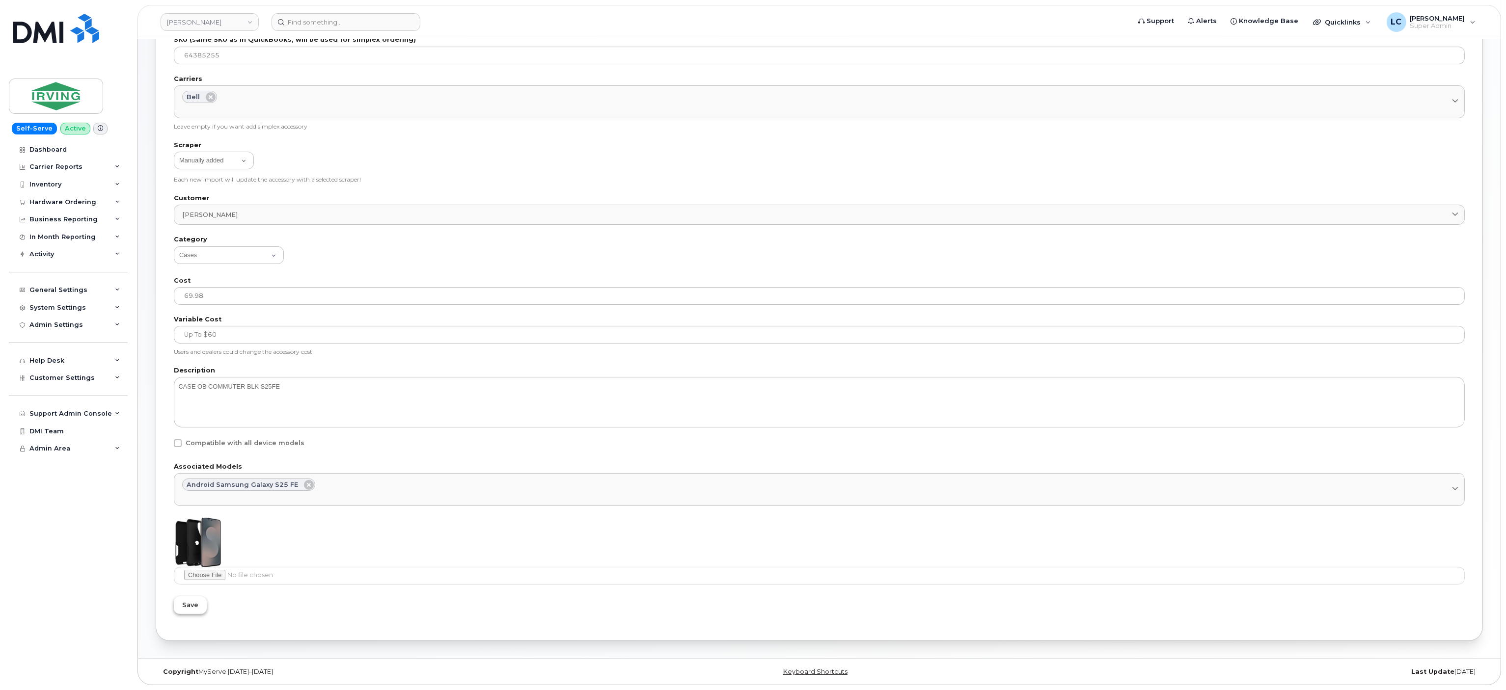
click at [188, 609] on span "Save" at bounding box center [190, 604] width 16 height 9
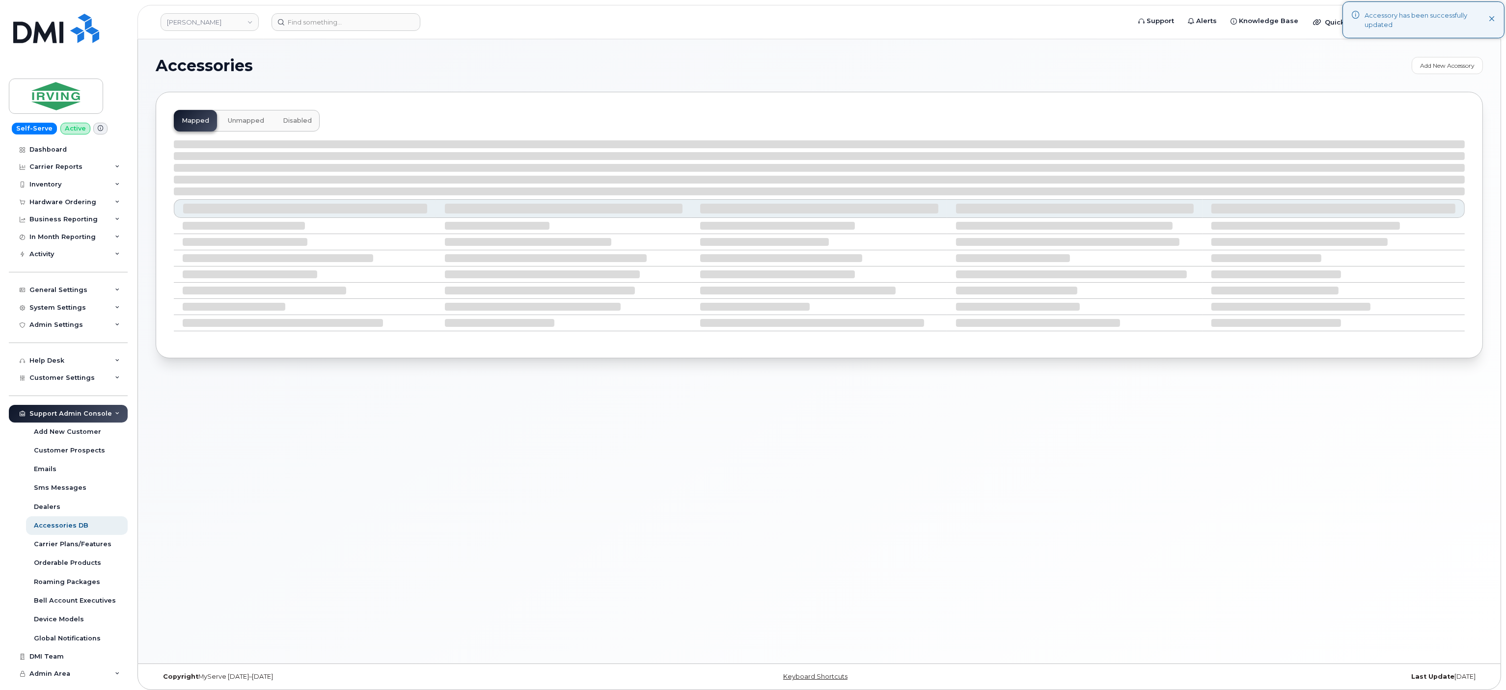
select select "null"
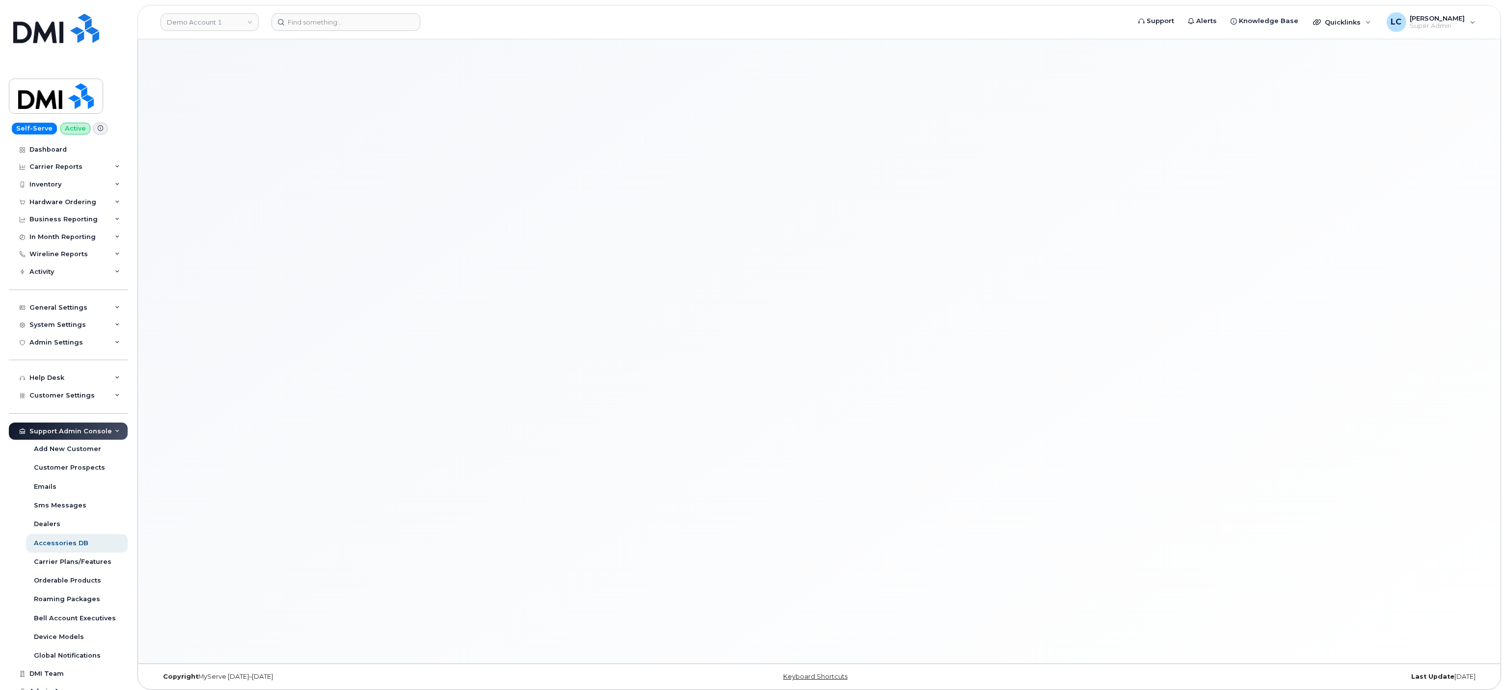
select select "null"
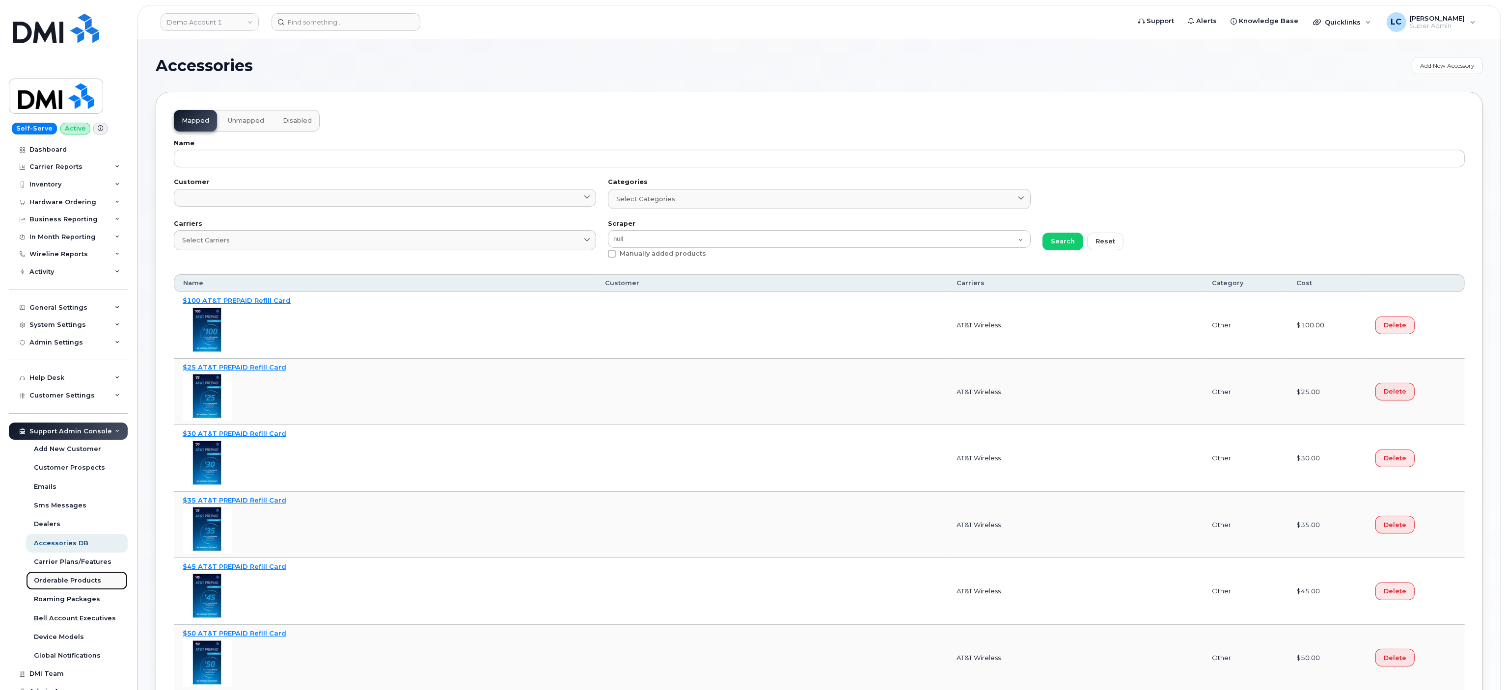
click at [90, 581] on div "Orderable Products" at bounding box center [67, 580] width 67 height 9
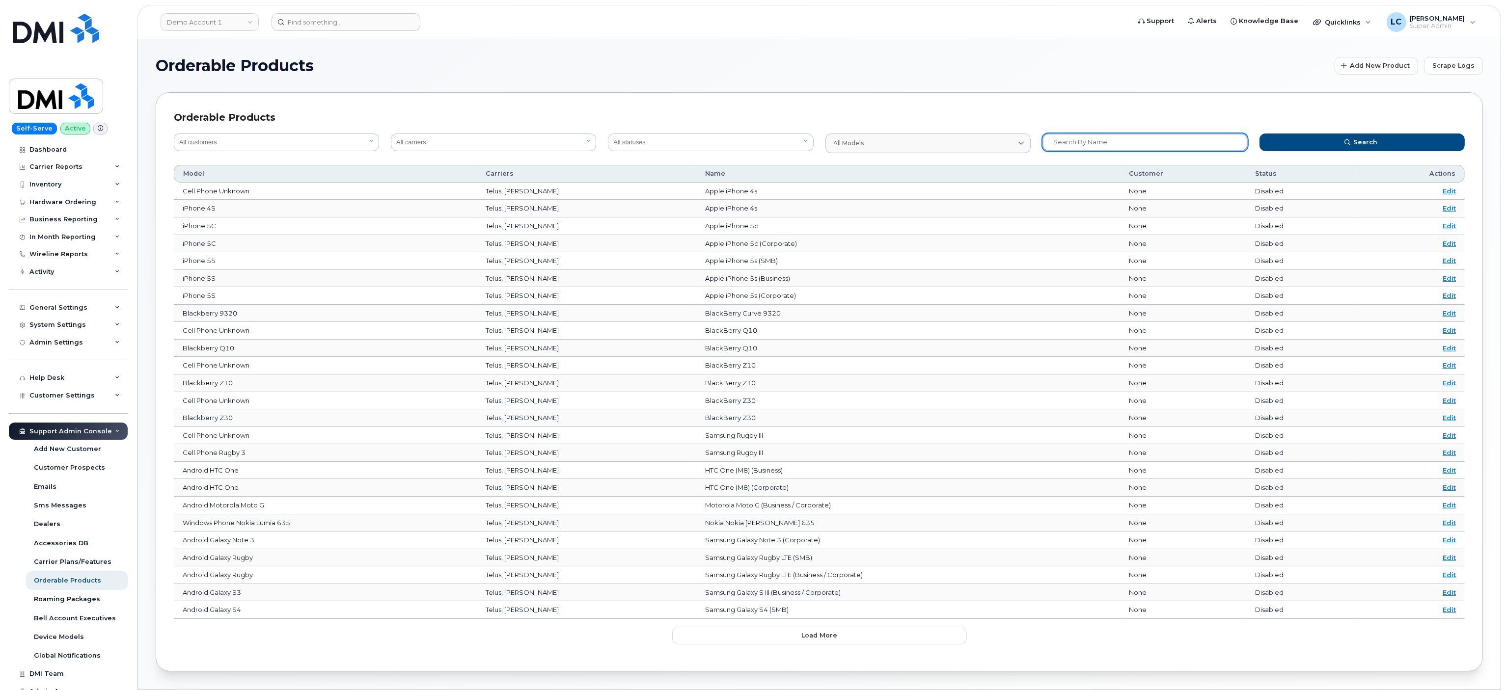
click at [1124, 147] on input "text" at bounding box center [1144, 143] width 205 height 18
paste input "64385254"
type input "64385254"
click at [1329, 136] on button "Search" at bounding box center [1361, 143] width 205 height 18
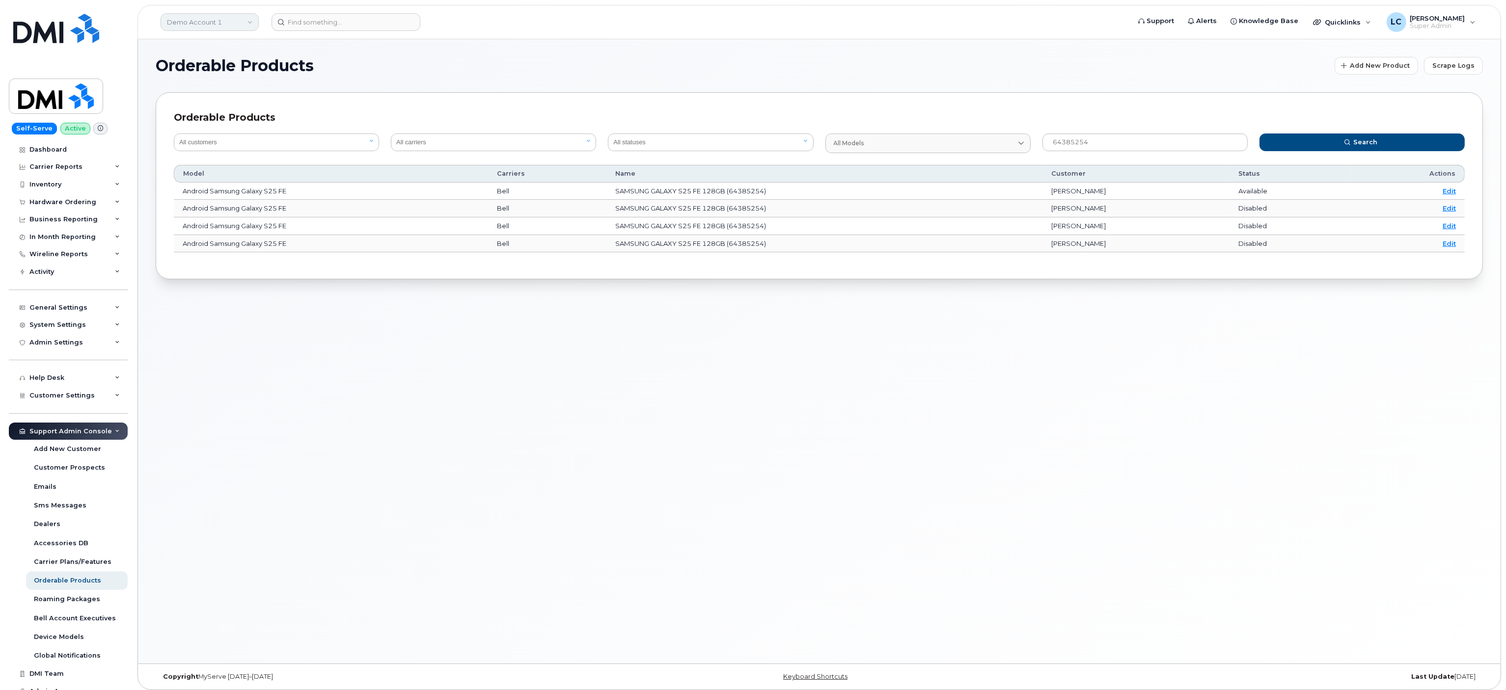
click at [233, 27] on link "Demo Account 1" at bounding box center [210, 22] width 98 height 18
type input "JD Ir"
click at [194, 95] on span "[PERSON_NAME]" at bounding box center [197, 93] width 54 height 10
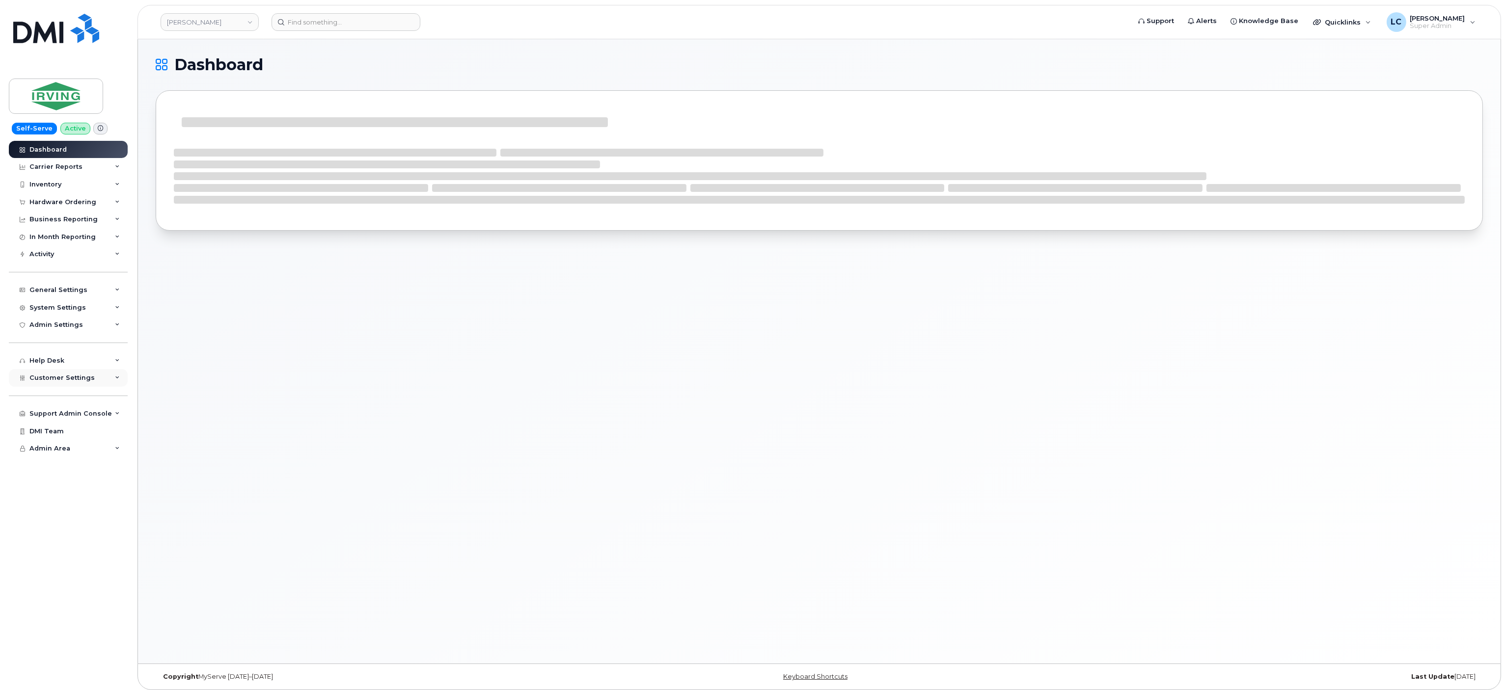
click at [72, 376] on span "Customer Settings" at bounding box center [61, 377] width 65 height 7
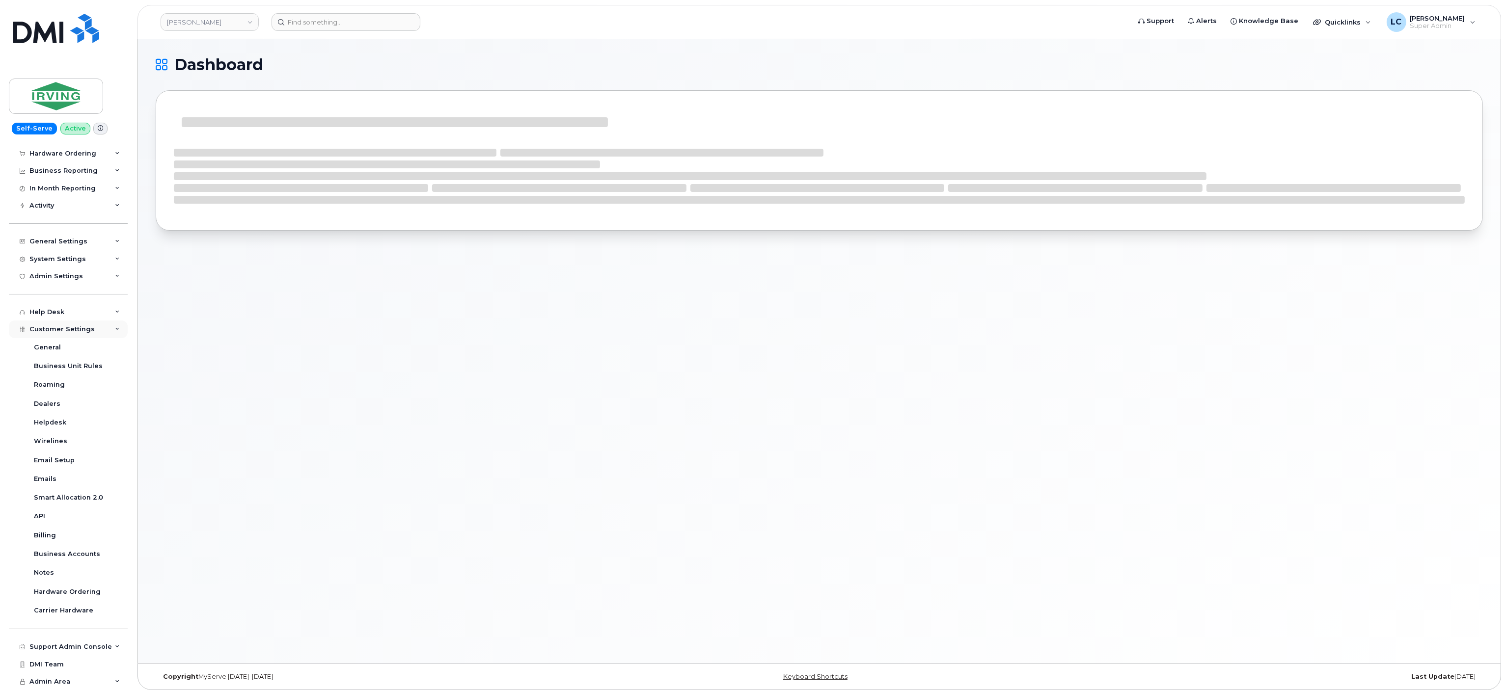
scroll to position [49, 0]
click at [87, 591] on div "Hardware Ordering" at bounding box center [67, 592] width 67 height 9
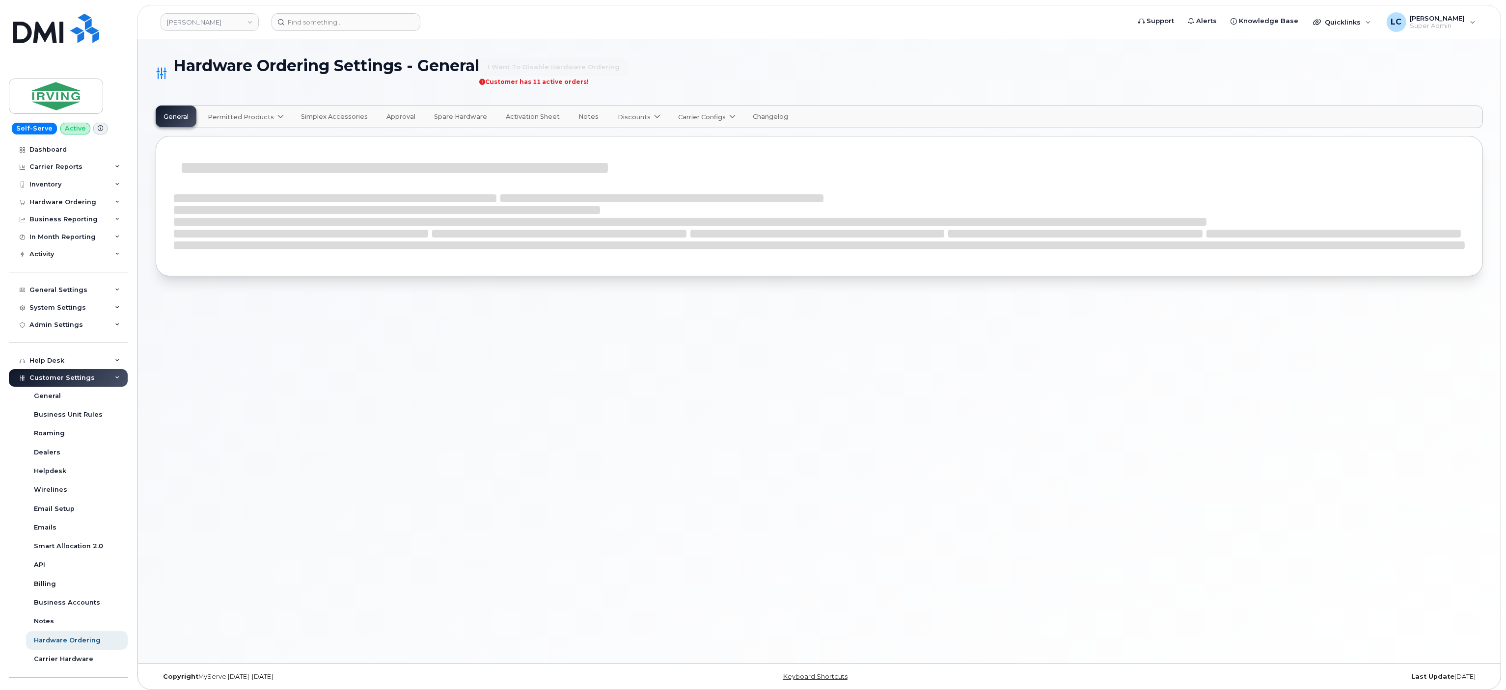
select select "admins"
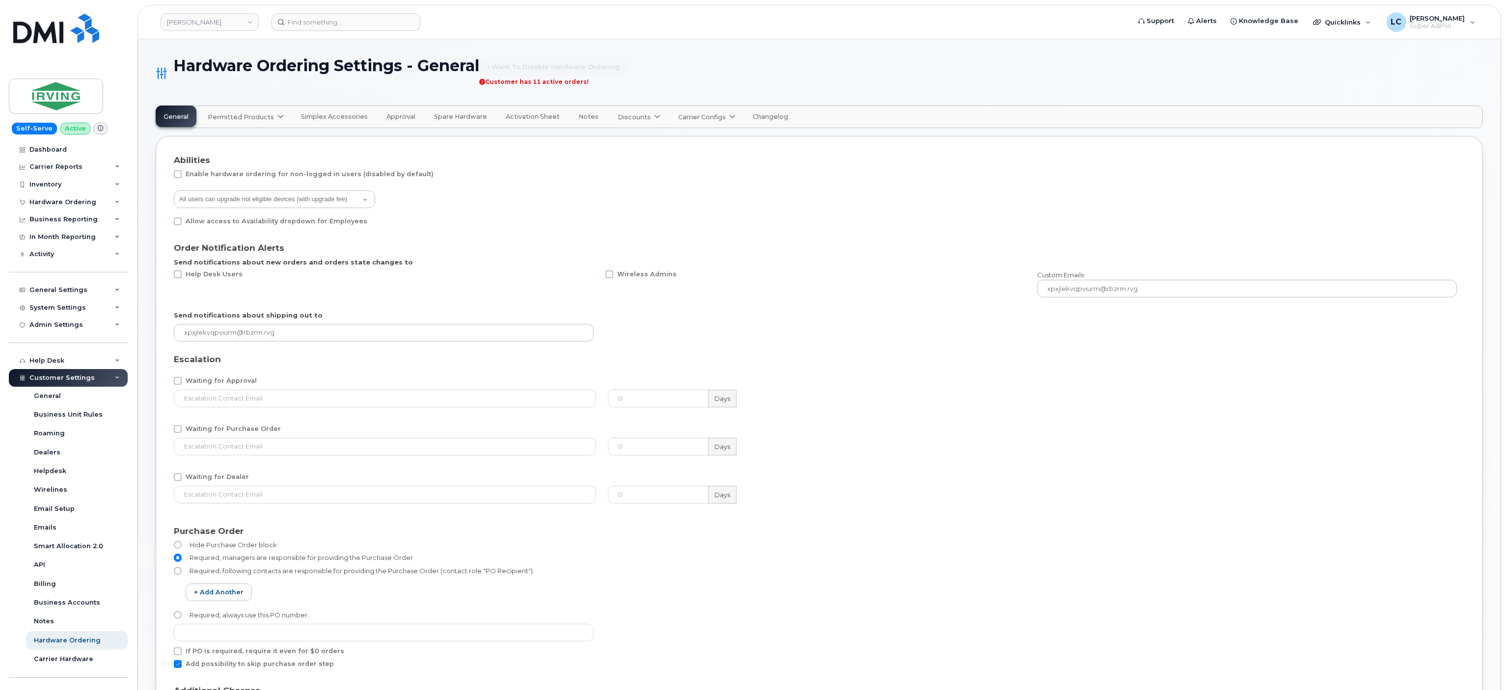
click at [264, 117] on span "Permitted Products" at bounding box center [241, 116] width 66 height 9
click at [217, 140] on span "Bell" at bounding box center [216, 141] width 13 height 10
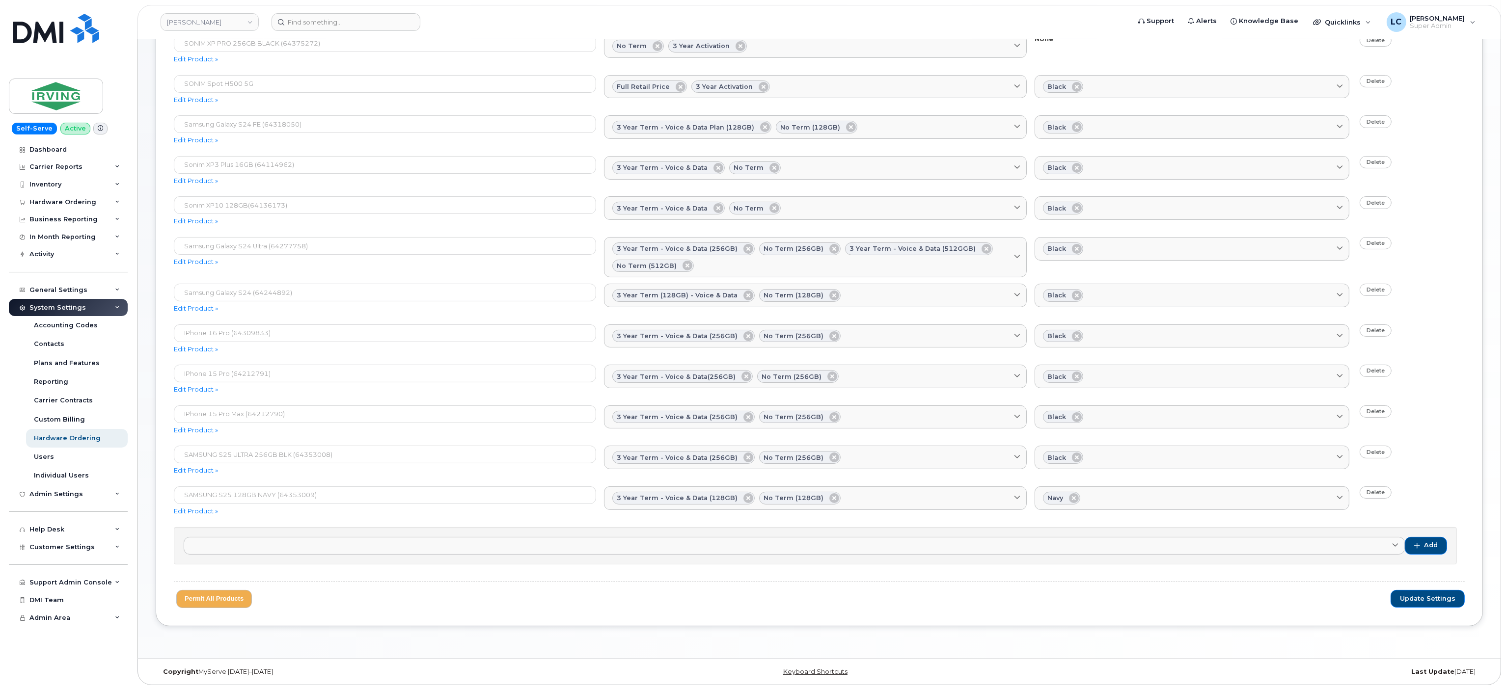
scroll to position [232, 0]
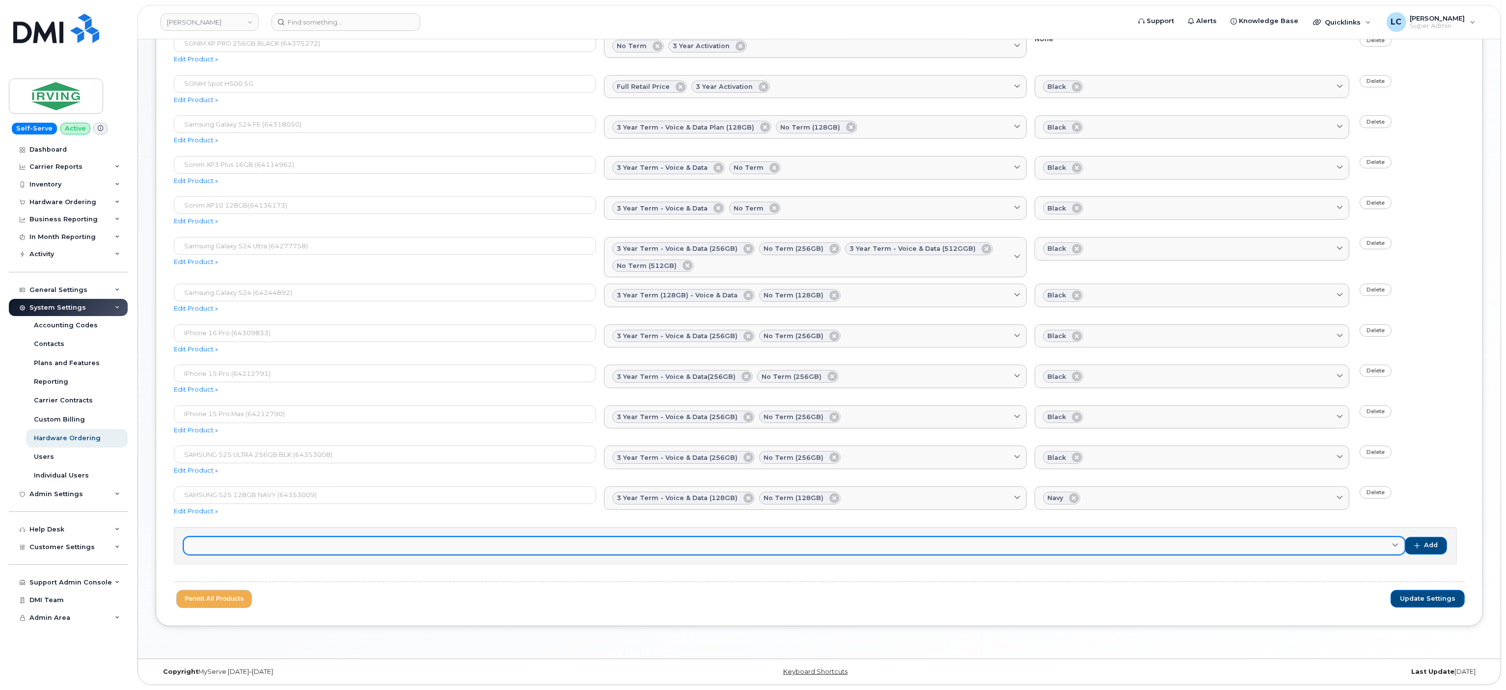
click at [1367, 549] on link at bounding box center [794, 546] width 1221 height 18
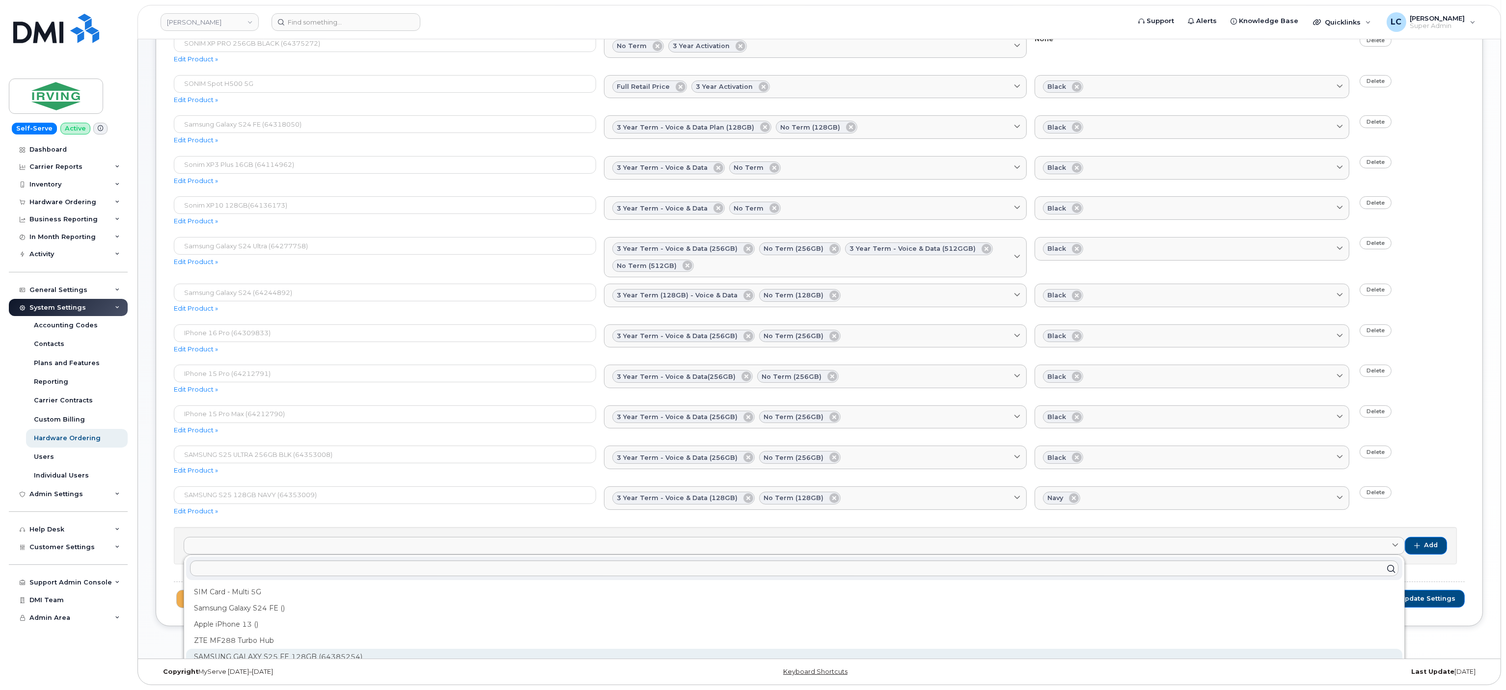
click at [354, 651] on div "SAMSUNG GALAXY S25 FE 128GB (64385254)" at bounding box center [794, 657] width 1216 height 16
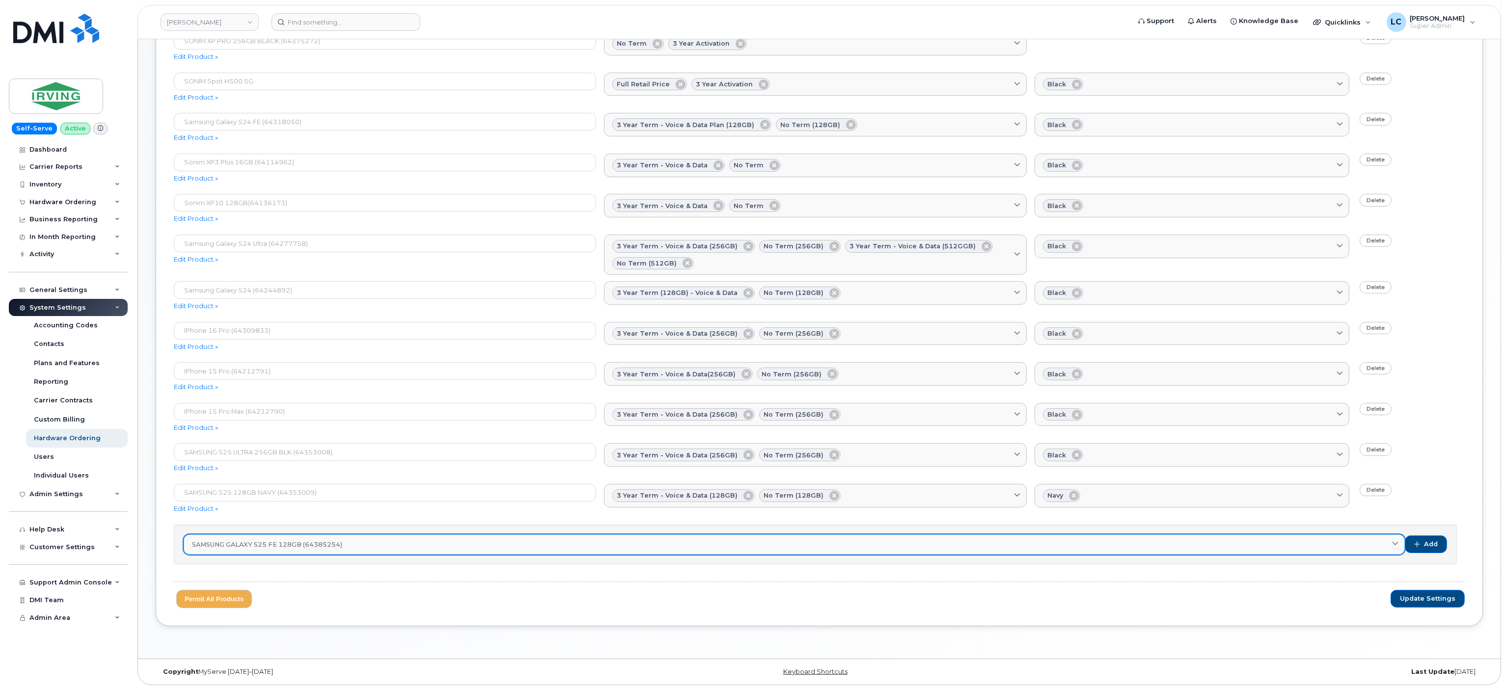
scroll to position [236, 0]
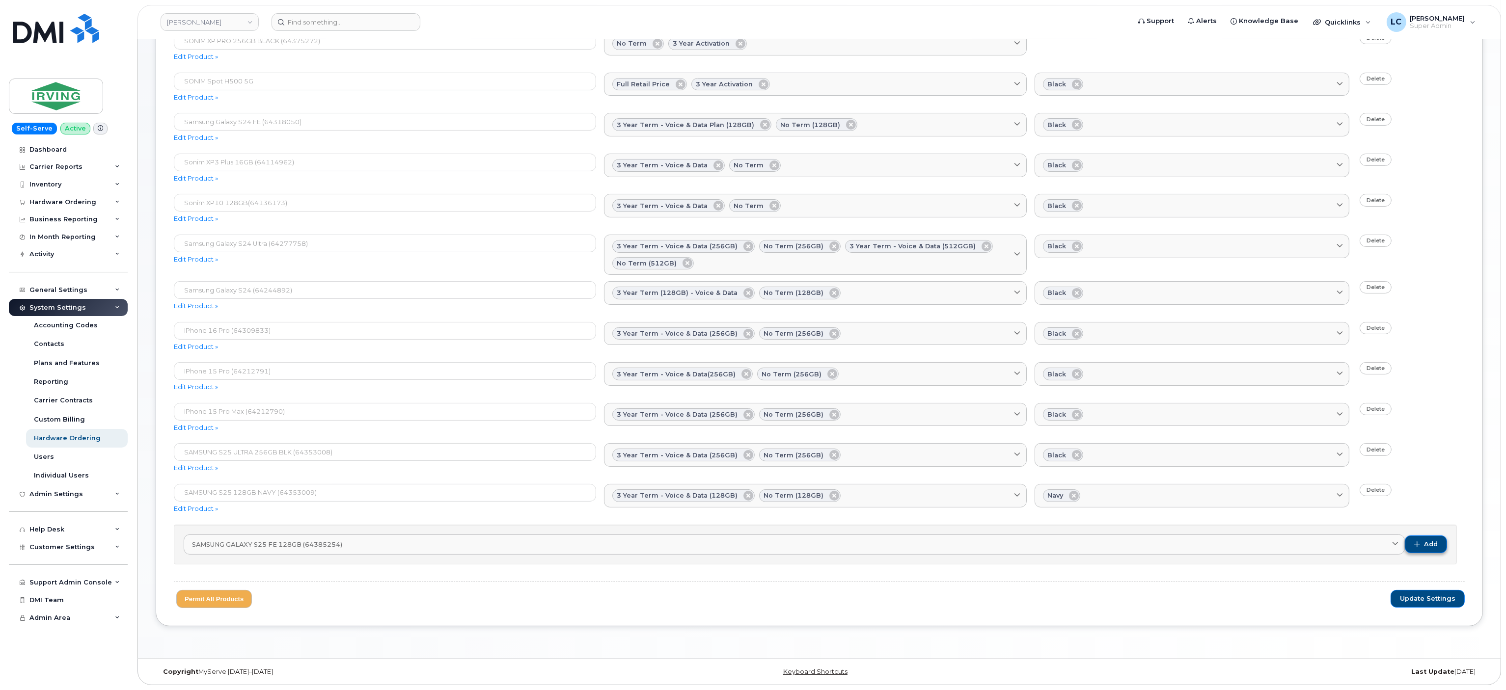
click at [1416, 541] on span "button" at bounding box center [1417, 544] width 6 height 6
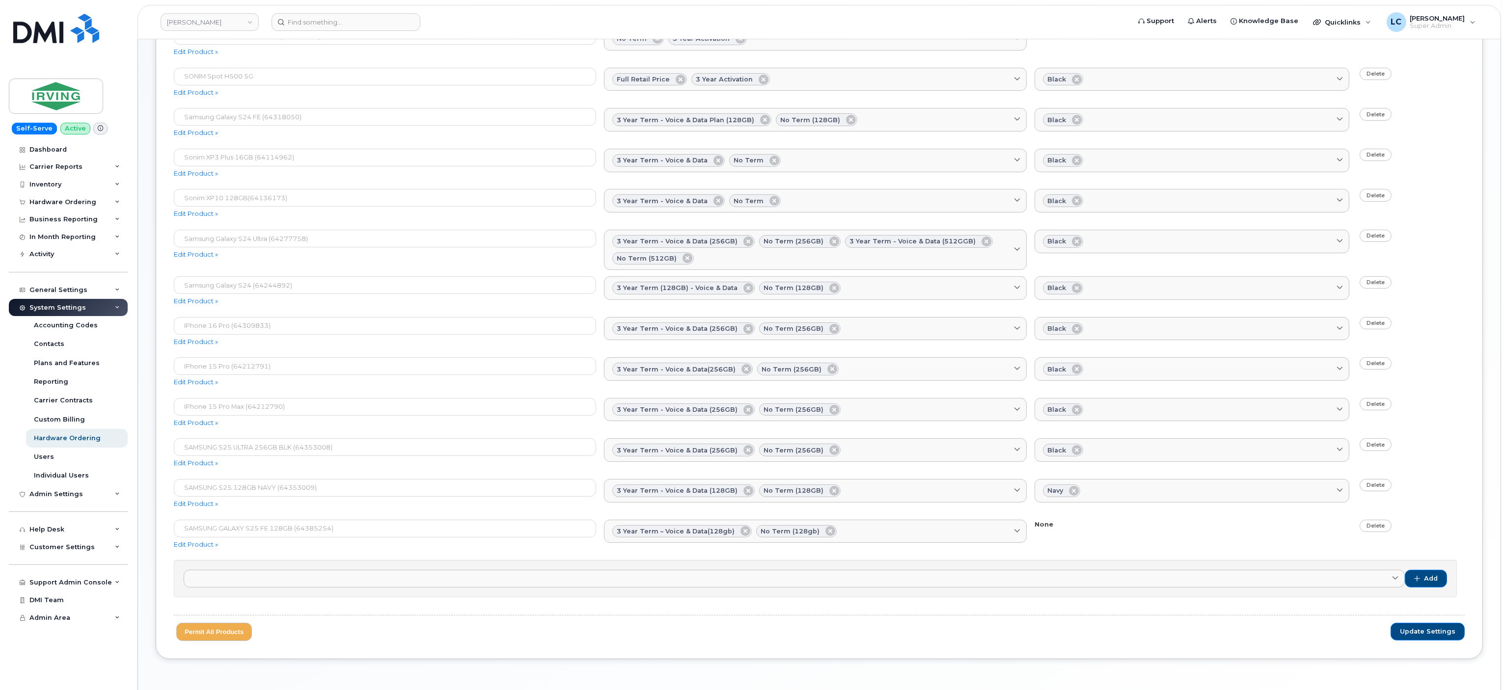
click at [1145, 548] on div "SAMSUNG GALAXY S25 FE 128GB (64385254) Edit Product » 3 year term – Voice & Dat…" at bounding box center [819, 537] width 1291 height 34
click at [1417, 636] on span "Update Settings" at bounding box center [1427, 631] width 55 height 9
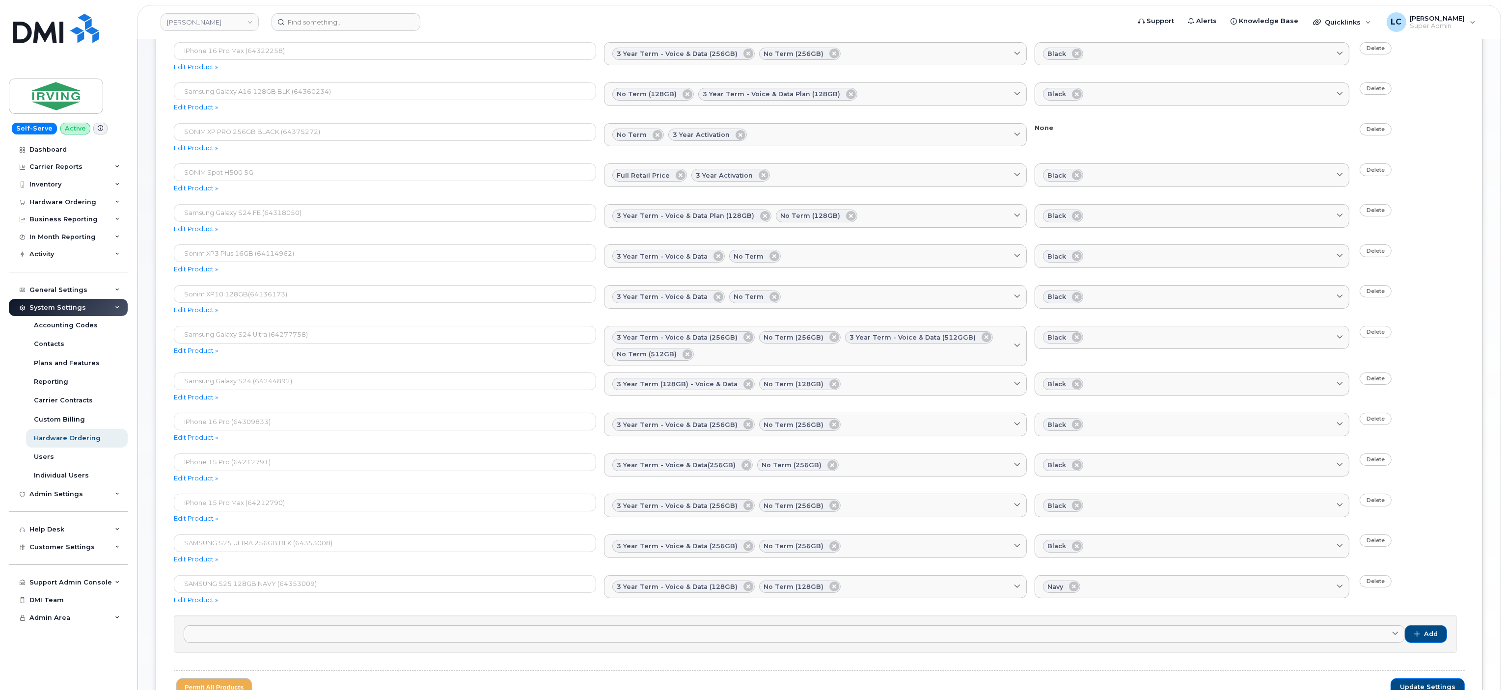
scroll to position [0, 0]
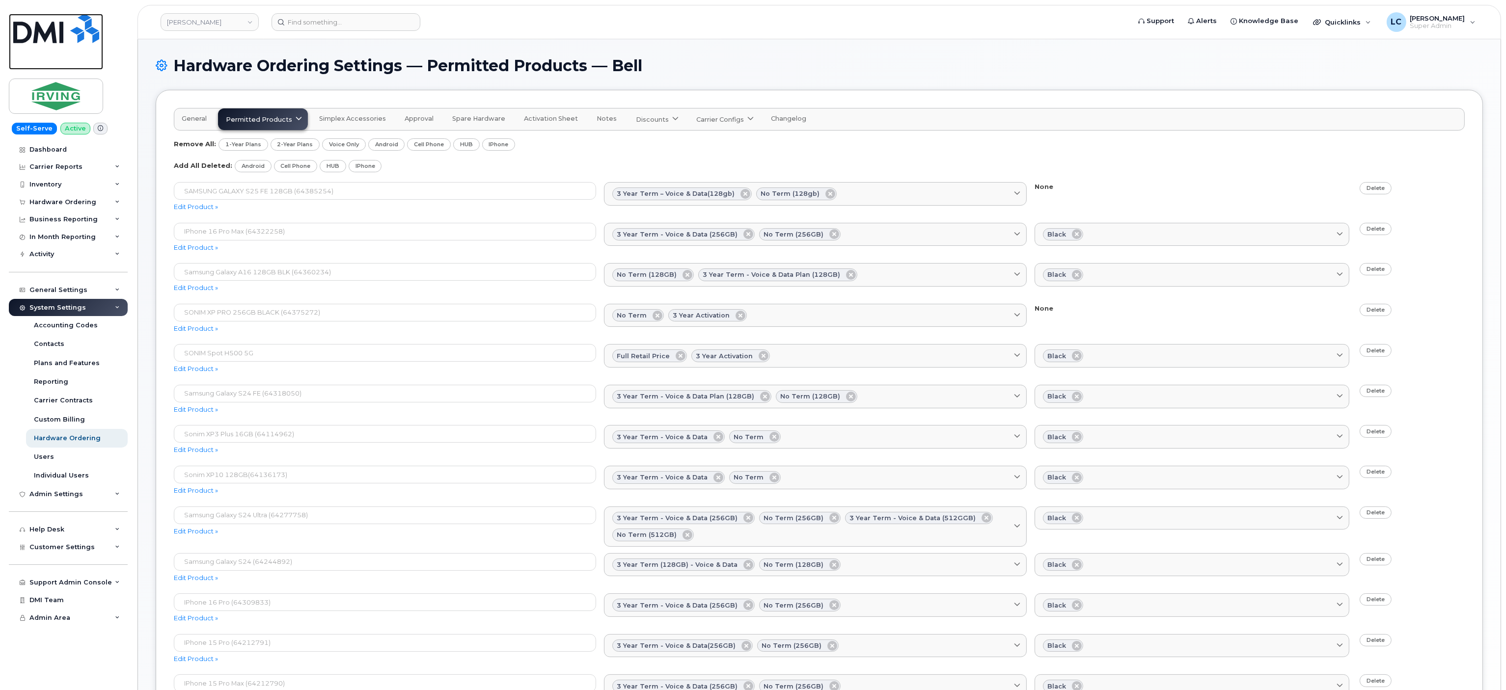
click at [47, 35] on img at bounding box center [56, 28] width 86 height 29
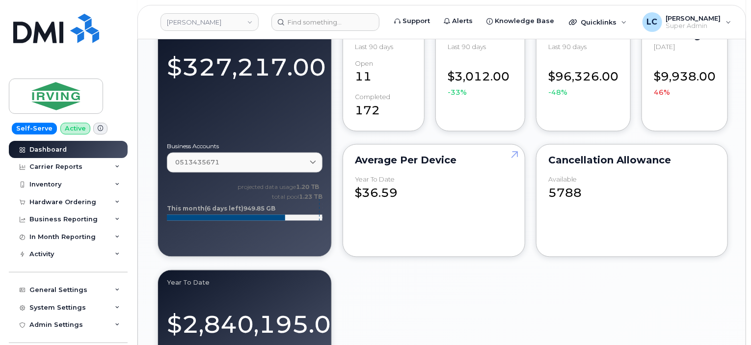
scroll to position [854, 0]
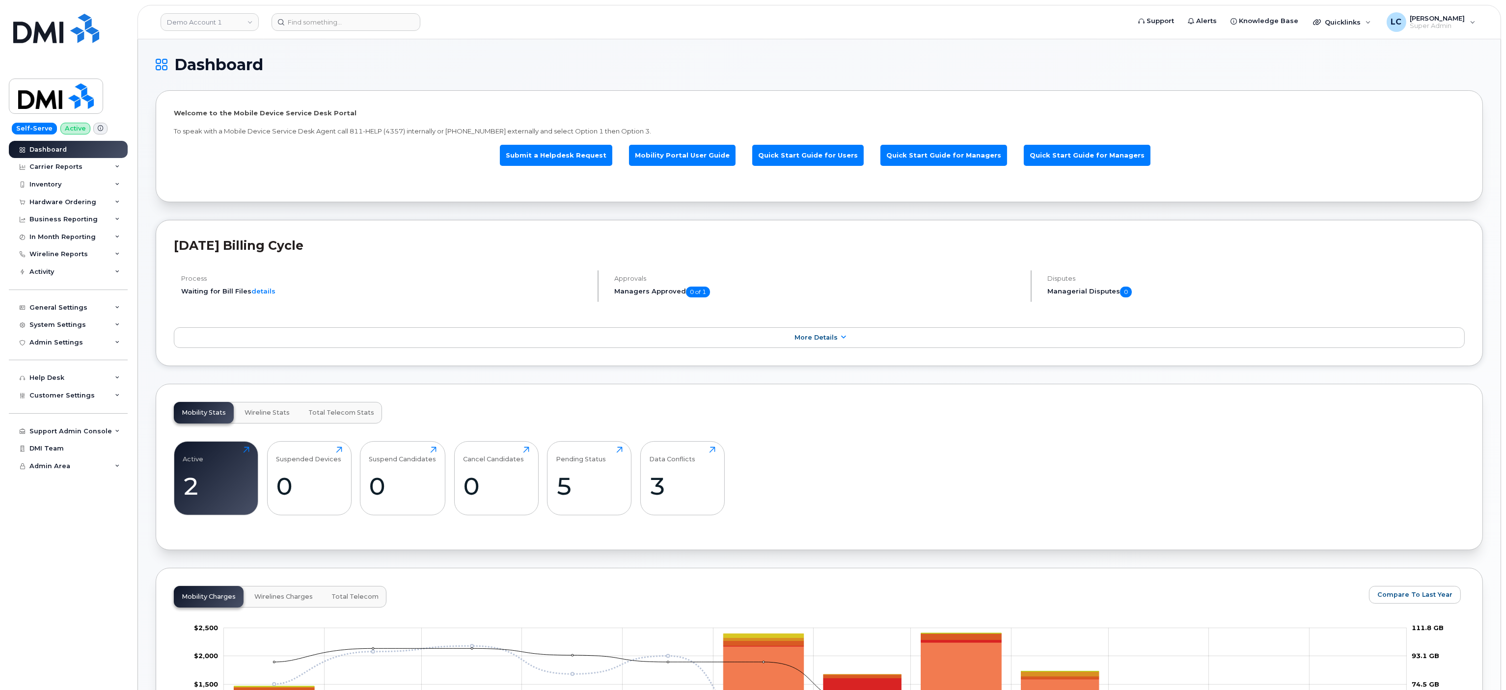
scroll to position [47, 0]
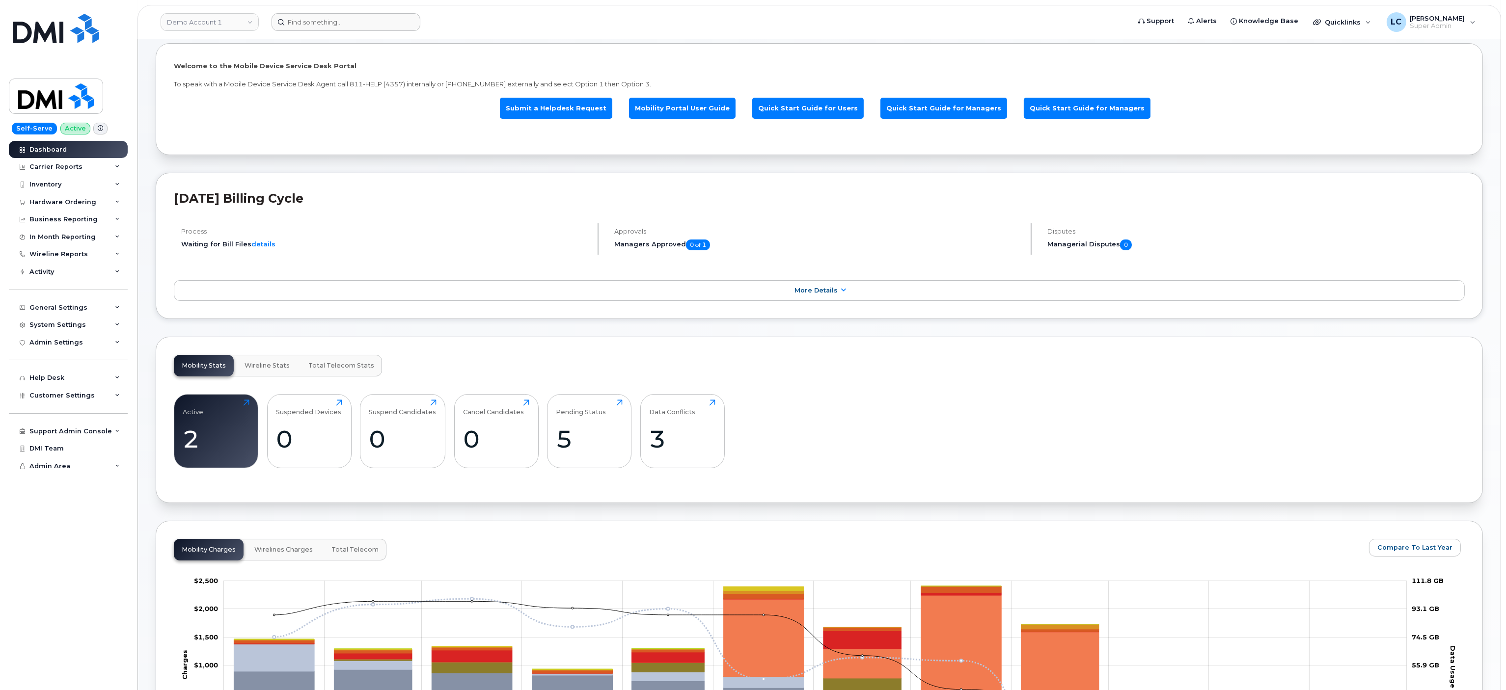
click at [981, 29] on form at bounding box center [697, 22] width 852 height 18
click at [92, 205] on div "Hardware Ordering" at bounding box center [62, 202] width 67 height 8
click at [92, 219] on div "Business Reporting" at bounding box center [63, 220] width 68 height 8
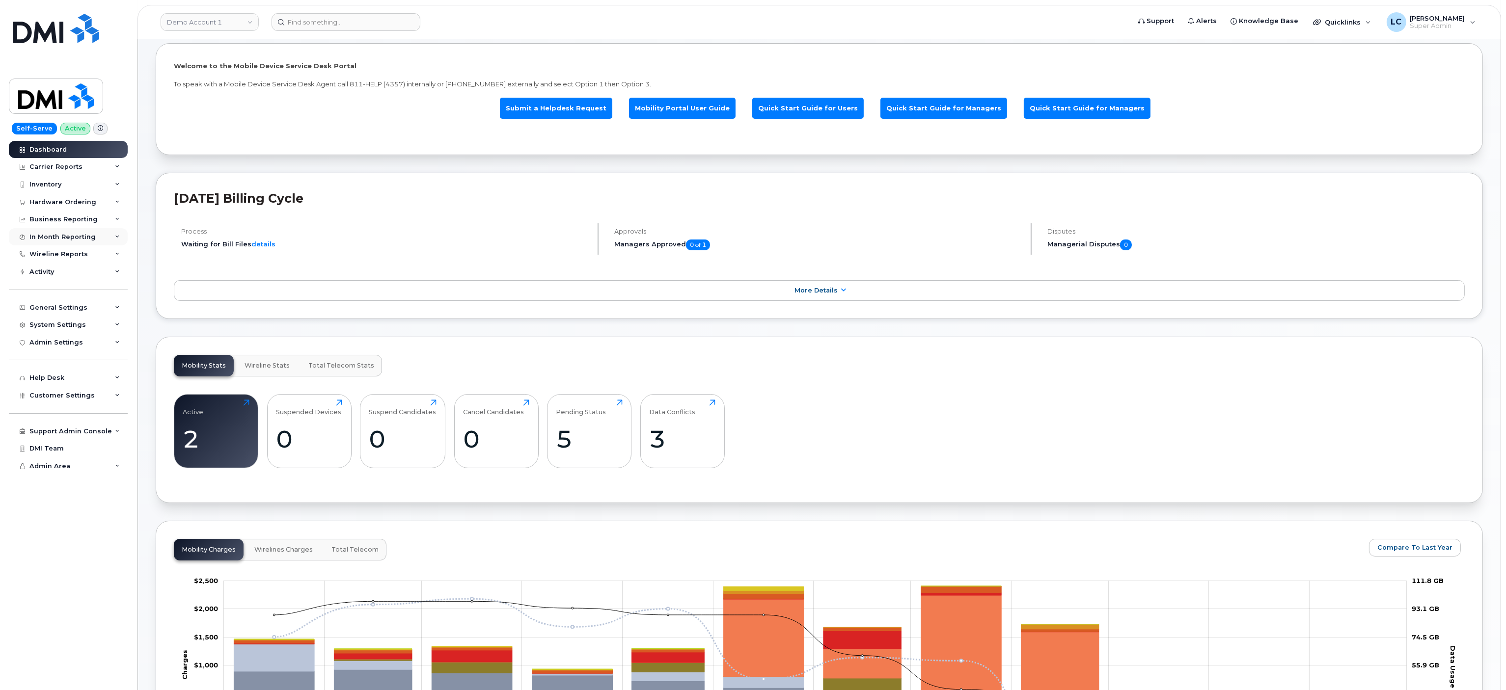
click at [91, 241] on div "In Month Reporting" at bounding box center [62, 237] width 66 height 8
click at [229, 26] on link "Demo Account 1" at bounding box center [210, 22] width 98 height 18
type input "goa"
click at [246, 92] on span "Government of Alberta ([GEOGRAPHIC_DATA])" at bounding box center [226, 92] width 113 height 19
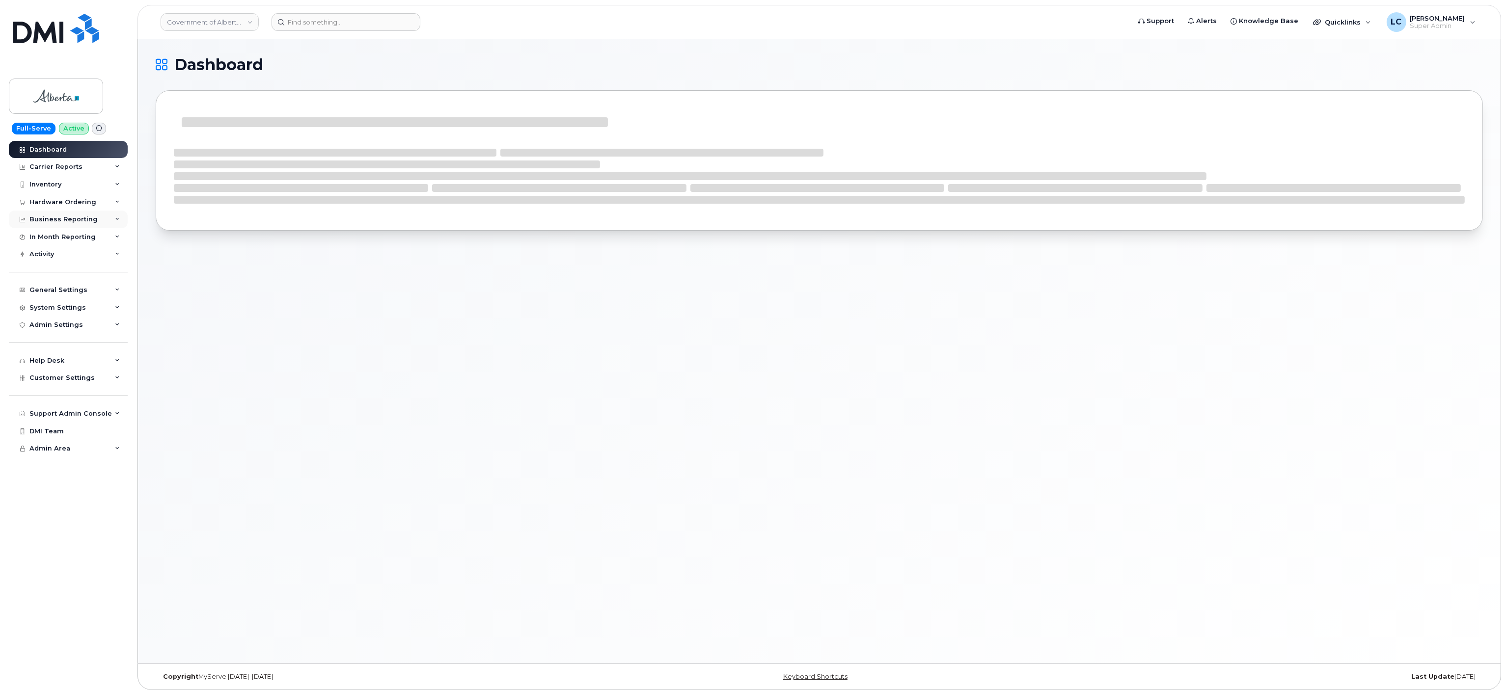
click at [88, 226] on div "Business Reporting" at bounding box center [68, 220] width 119 height 18
click at [81, 320] on div "Admin Settings" at bounding box center [68, 325] width 119 height 18
click at [100, 374] on div "Customer Settings" at bounding box center [68, 378] width 119 height 18
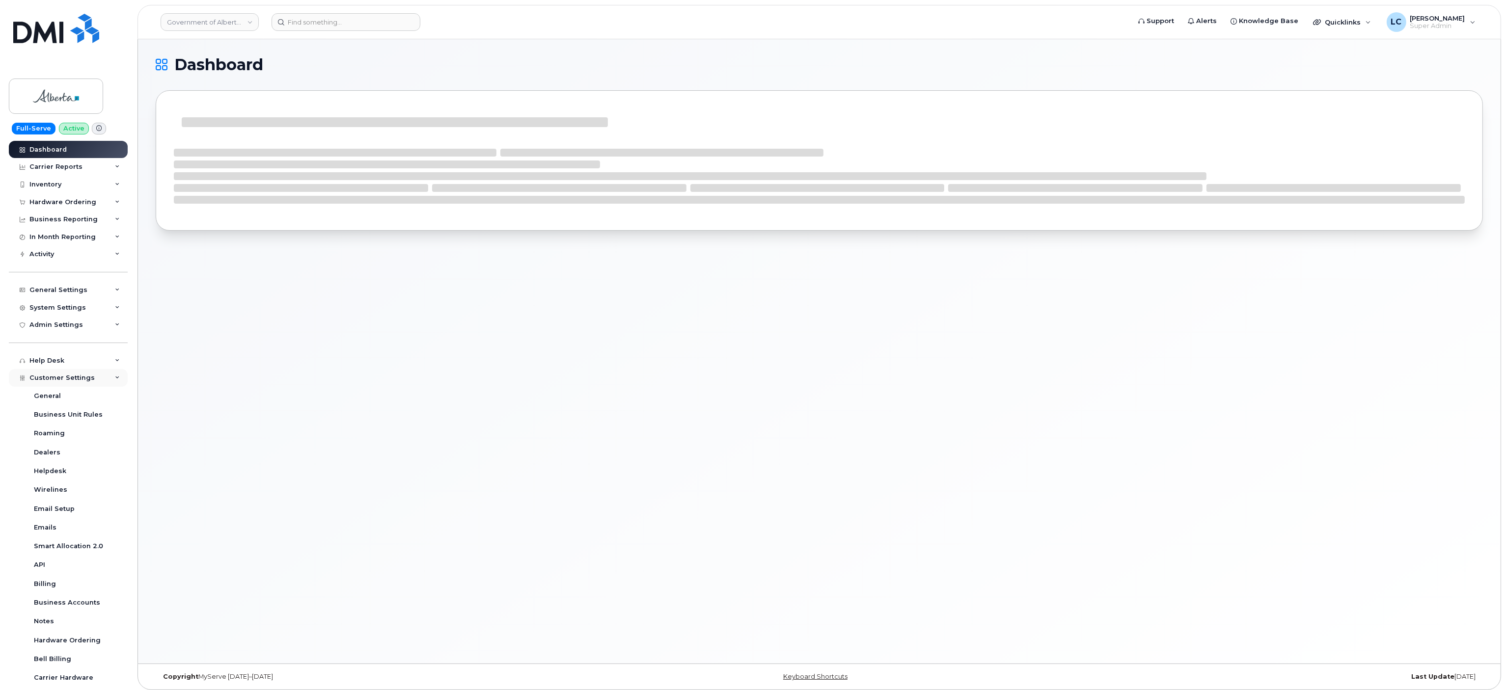
click at [100, 374] on div "Customer Settings" at bounding box center [68, 378] width 119 height 18
click at [104, 214] on div "Business Reporting" at bounding box center [68, 220] width 119 height 18
click at [104, 234] on div "In Month Reporting" at bounding box center [68, 237] width 119 height 18
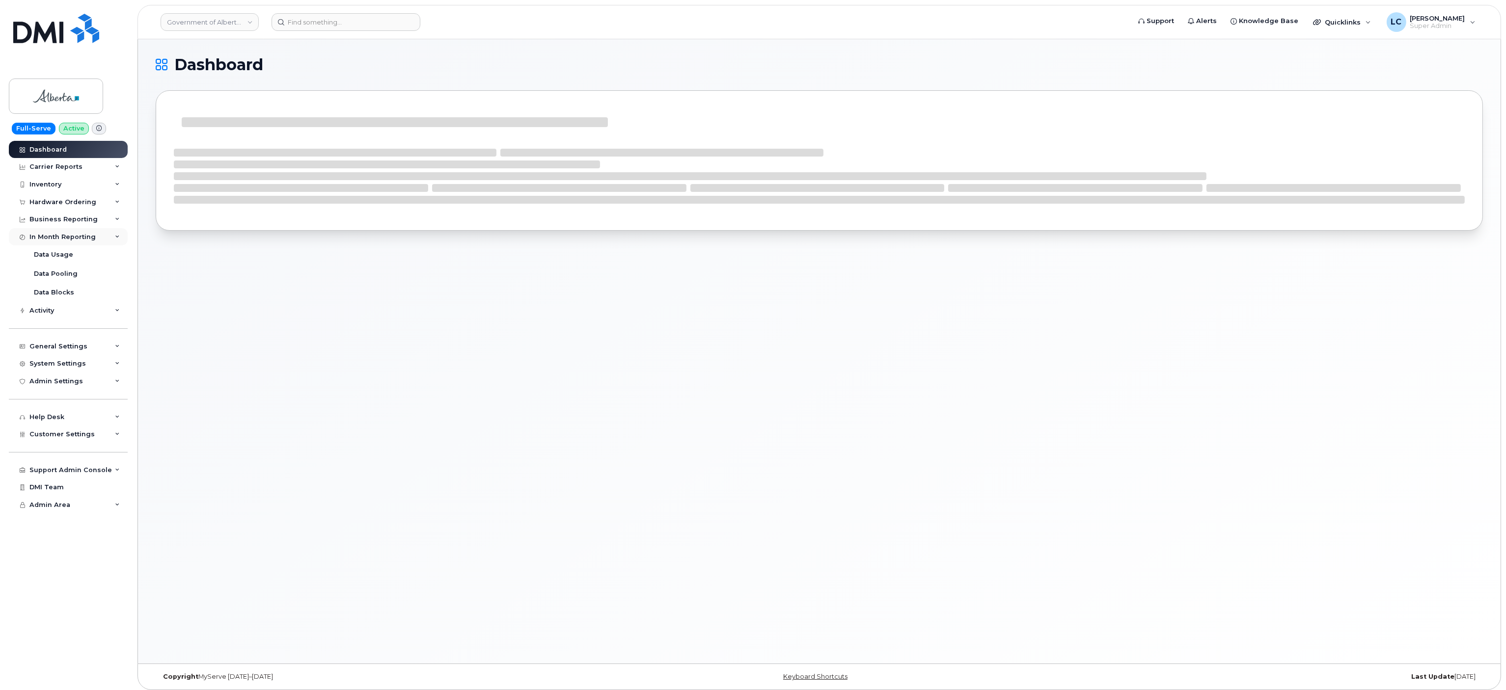
click at [104, 234] on div "In Month Reporting" at bounding box center [68, 237] width 119 height 18
click at [100, 284] on div "General Settings" at bounding box center [68, 290] width 119 height 18
click at [84, 457] on div "System Settings" at bounding box center [68, 458] width 119 height 18
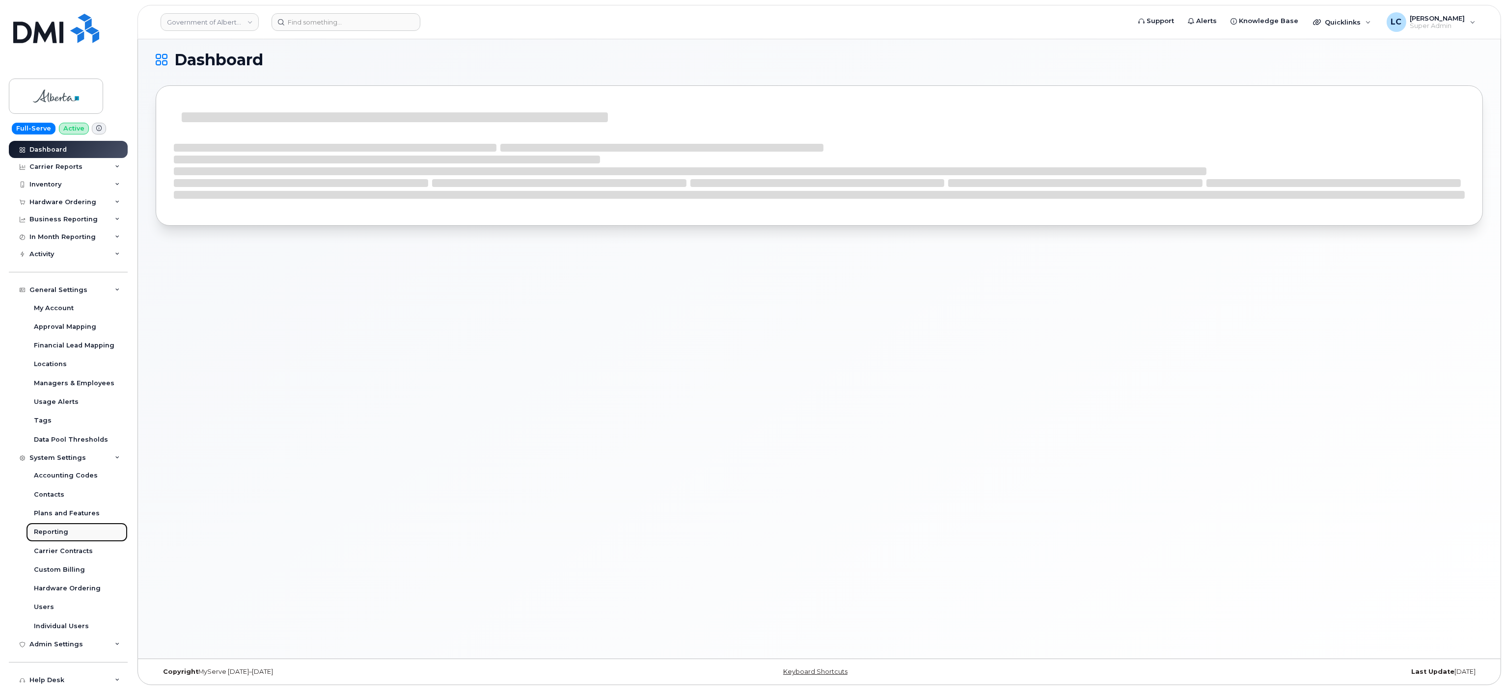
click at [59, 535] on div "Reporting" at bounding box center [51, 532] width 34 height 9
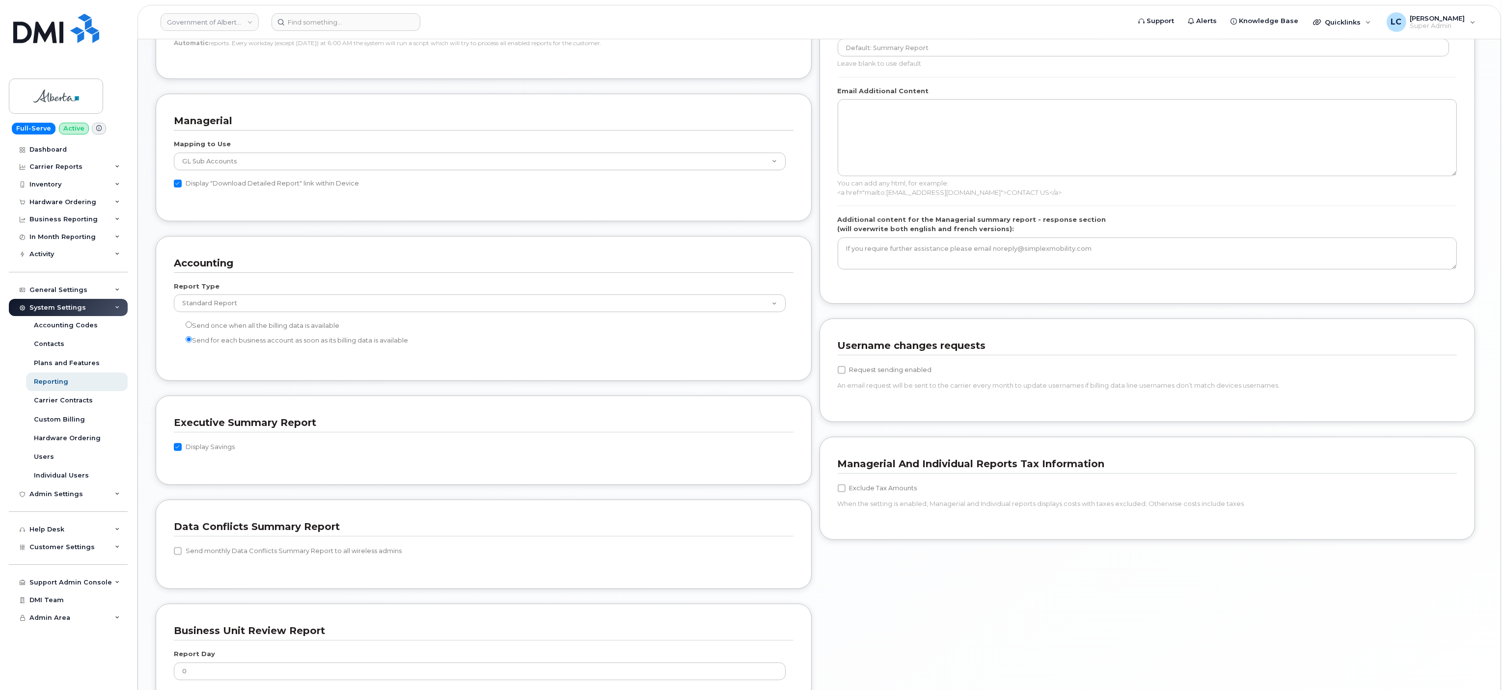
scroll to position [610, 0]
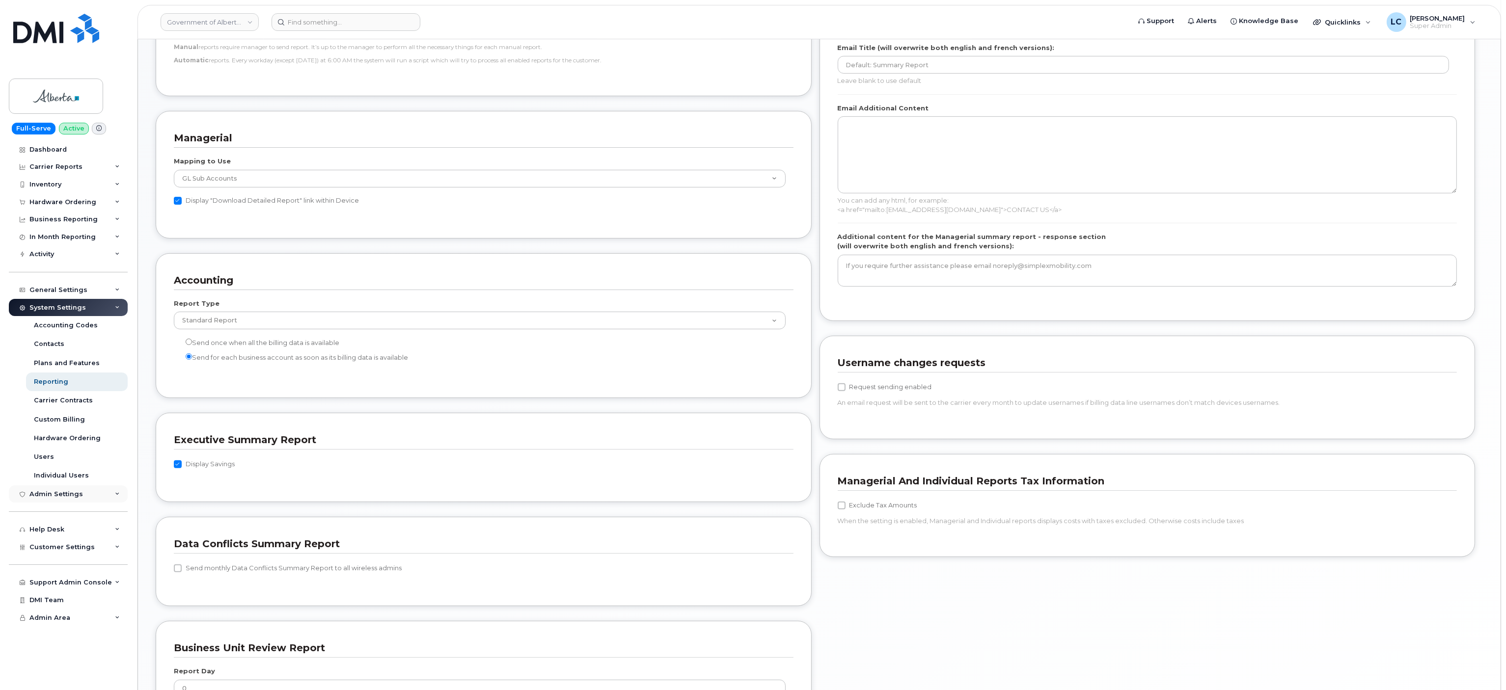
click at [110, 494] on div "Admin Settings" at bounding box center [68, 495] width 119 height 18
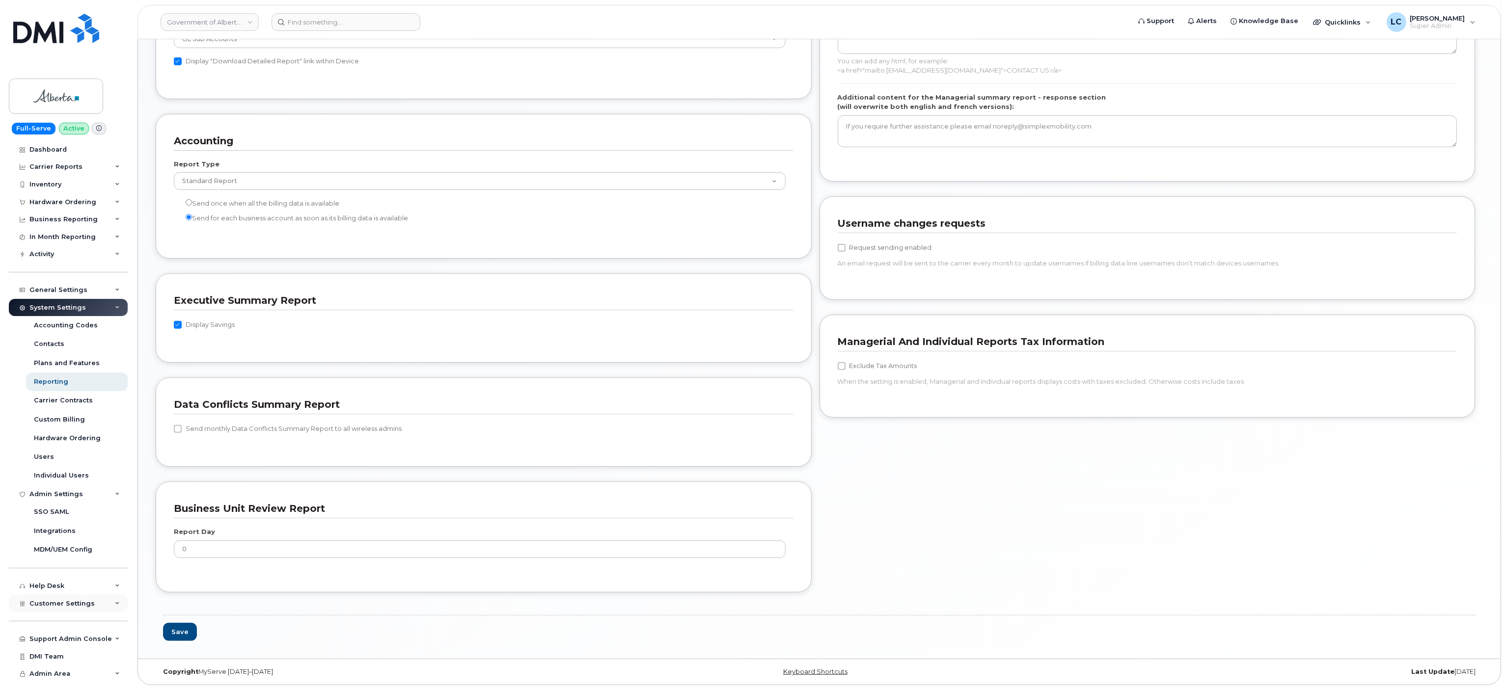
click at [81, 608] on div "Customer Settings" at bounding box center [61, 604] width 65 height 8
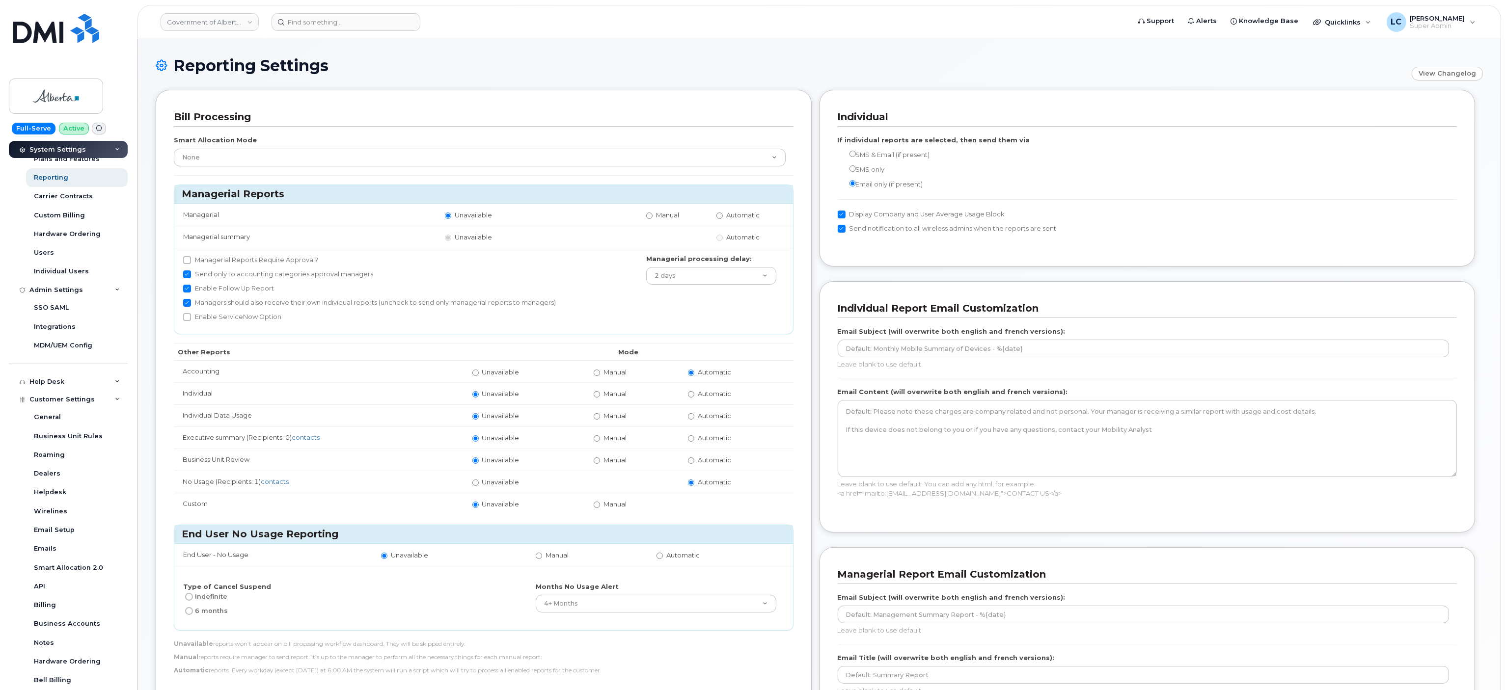
scroll to position [0, 0]
